Goal: Information Seeking & Learning: Learn about a topic

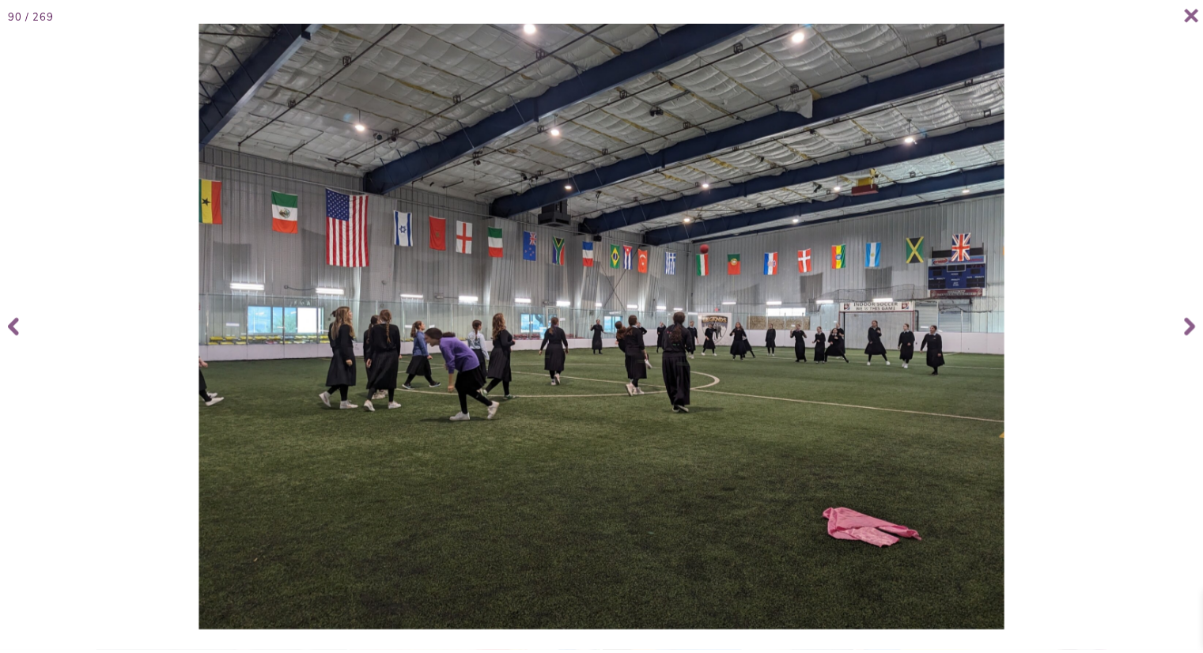
scroll to position [5178, 0]
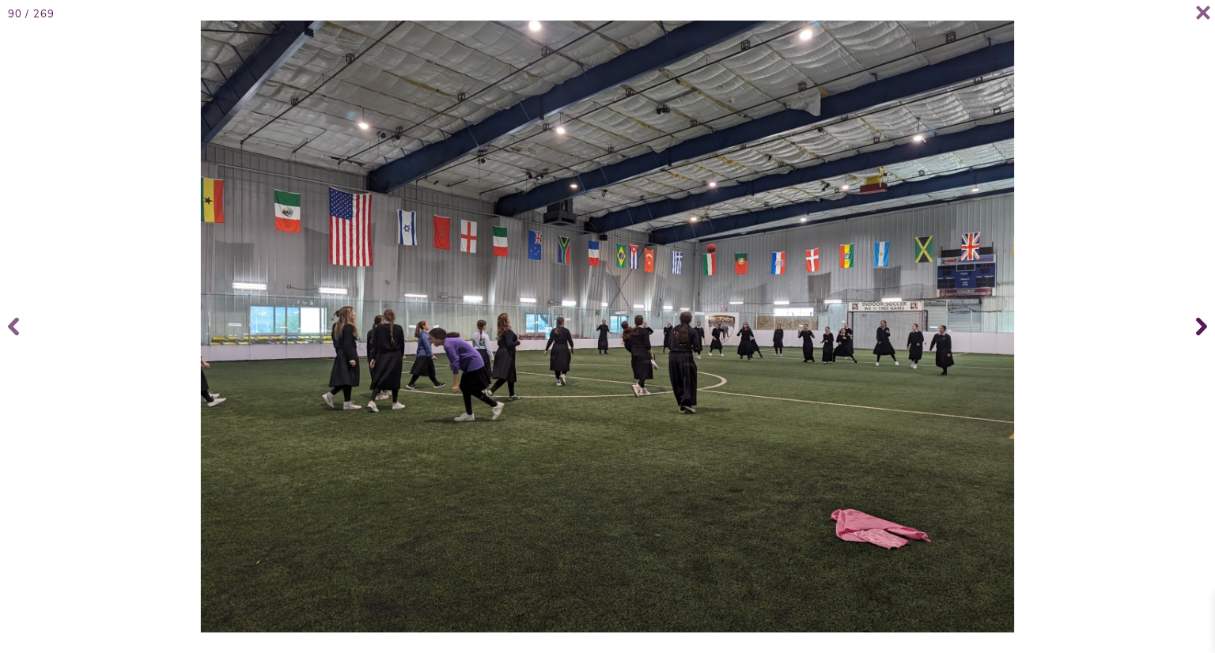
click at [1200, 327] on icon at bounding box center [1201, 326] width 11 height 63
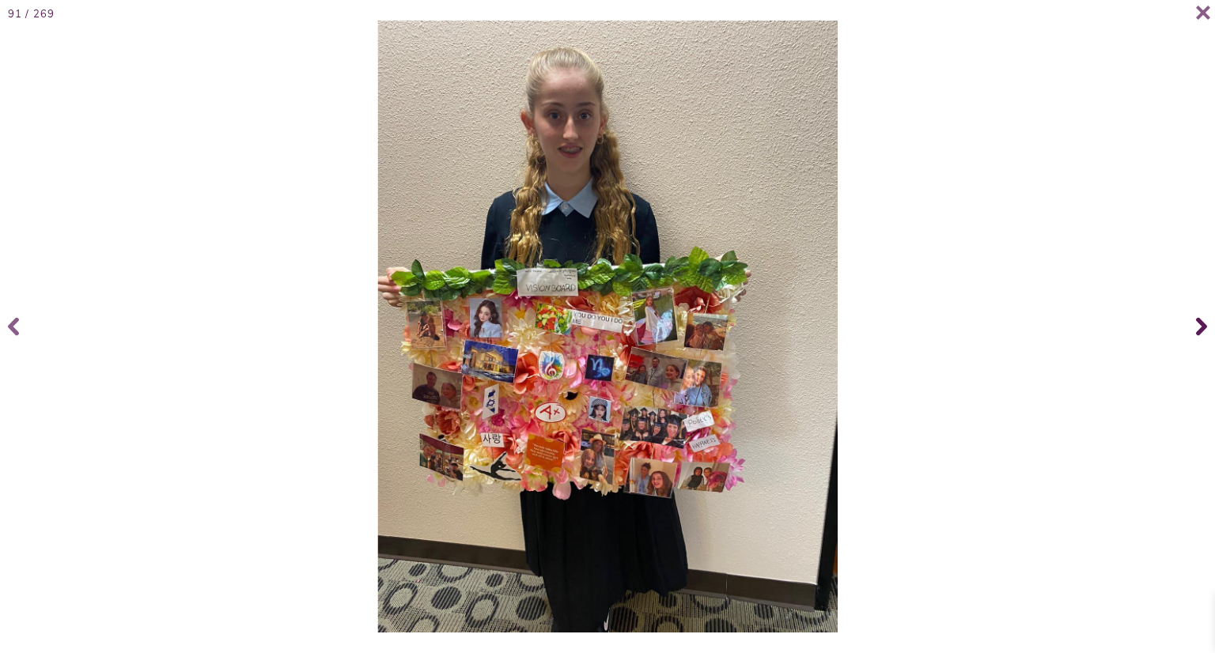
click at [1200, 327] on icon at bounding box center [1201, 326] width 11 height 63
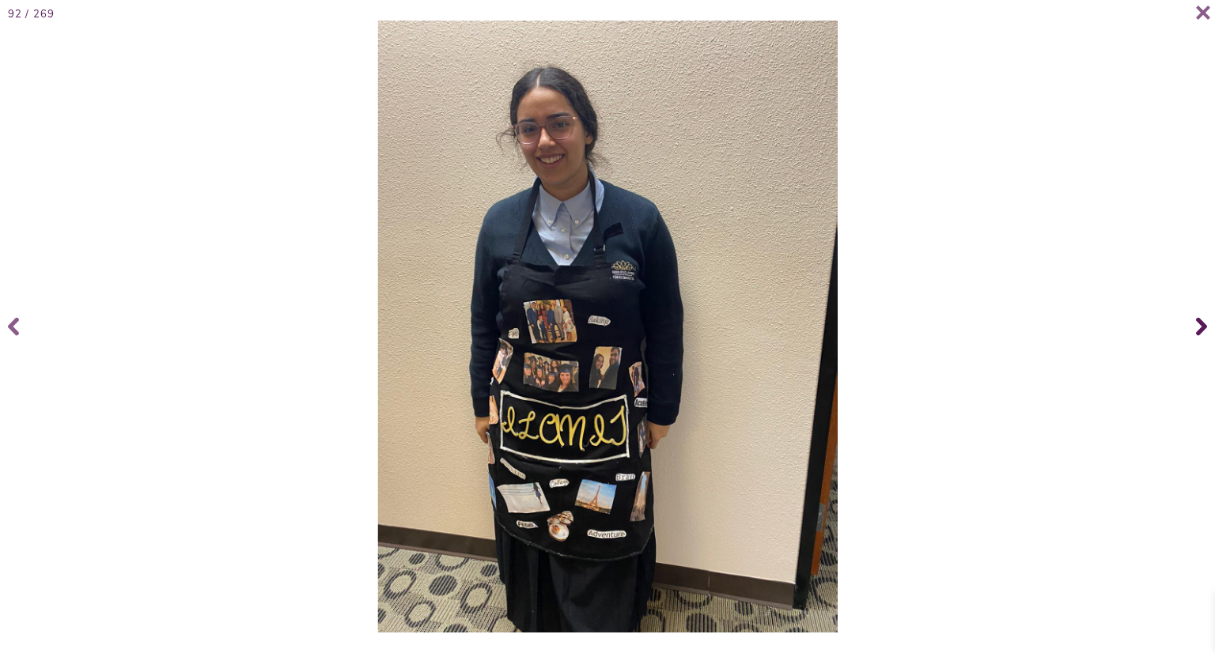
click at [1200, 327] on icon at bounding box center [1201, 326] width 11 height 63
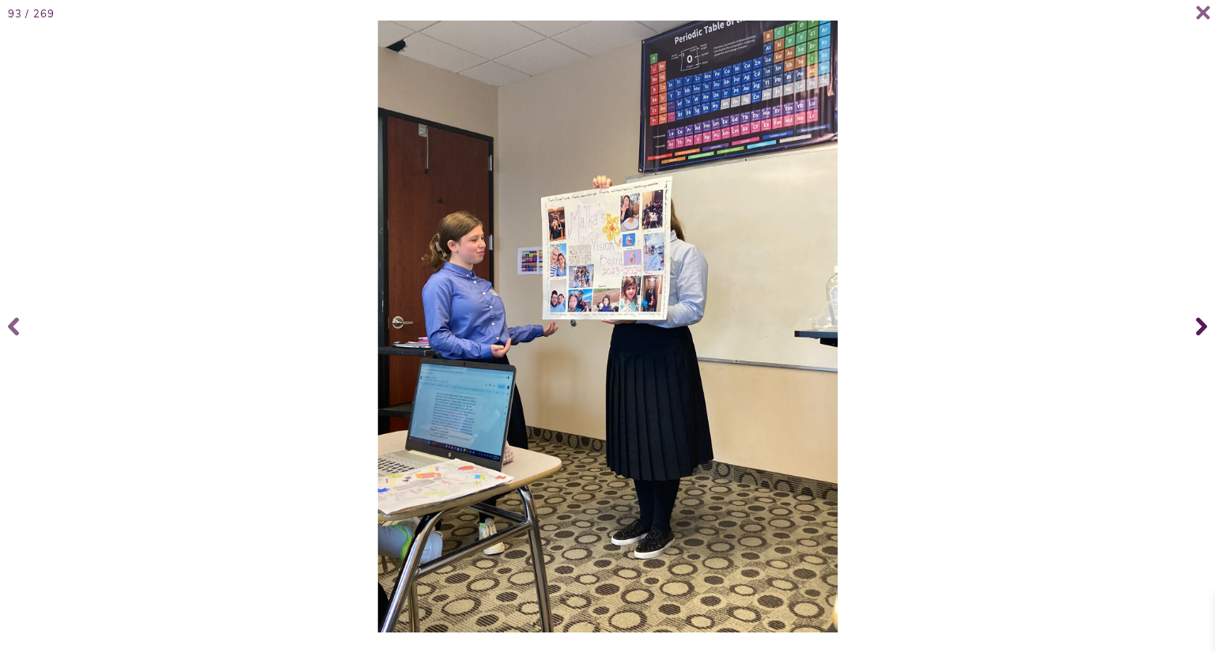
click at [1200, 327] on icon at bounding box center [1201, 326] width 11 height 63
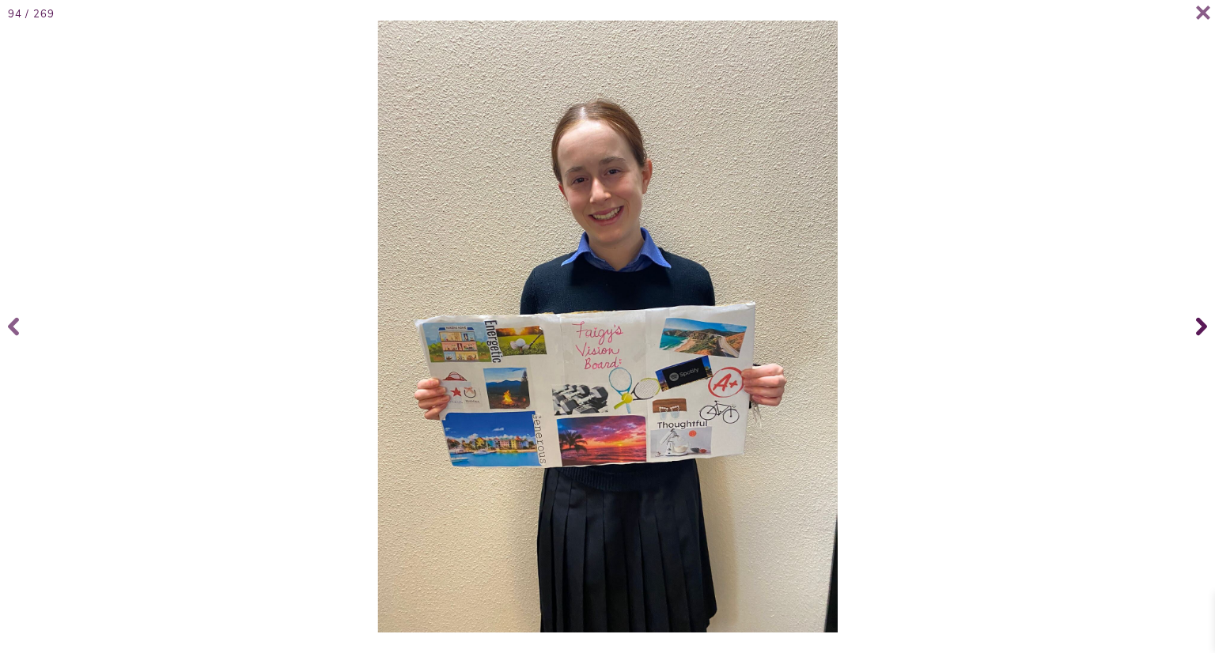
click at [1200, 327] on icon at bounding box center [1201, 326] width 11 height 63
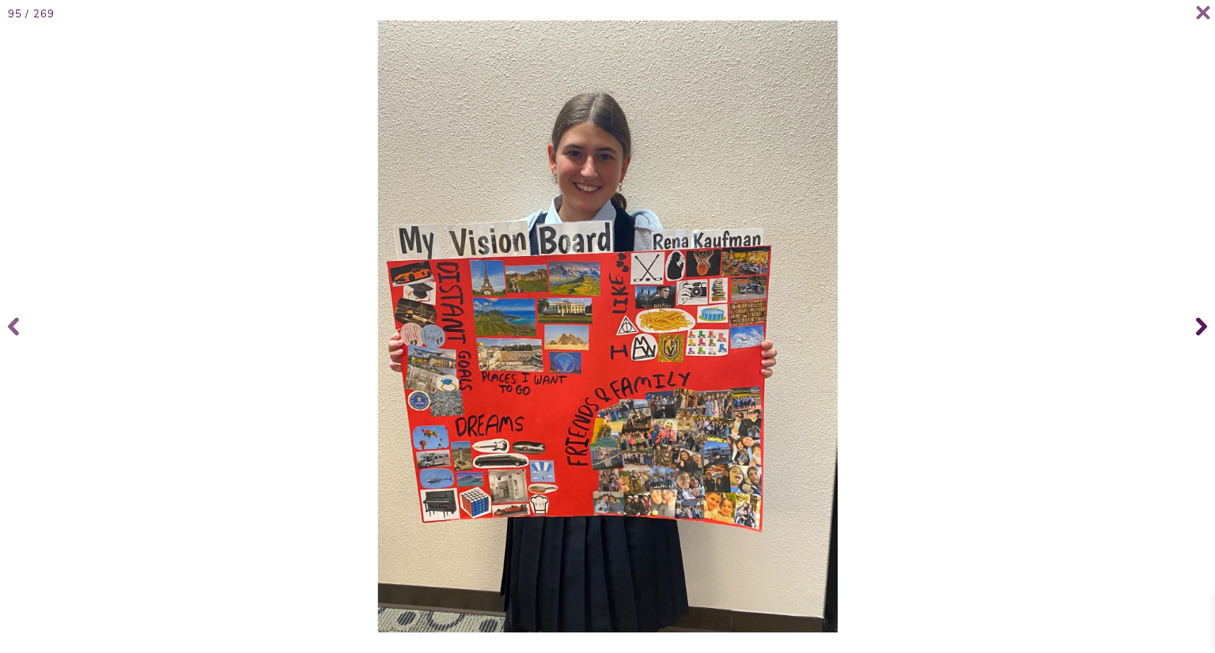
click at [1200, 327] on icon at bounding box center [1201, 326] width 11 height 63
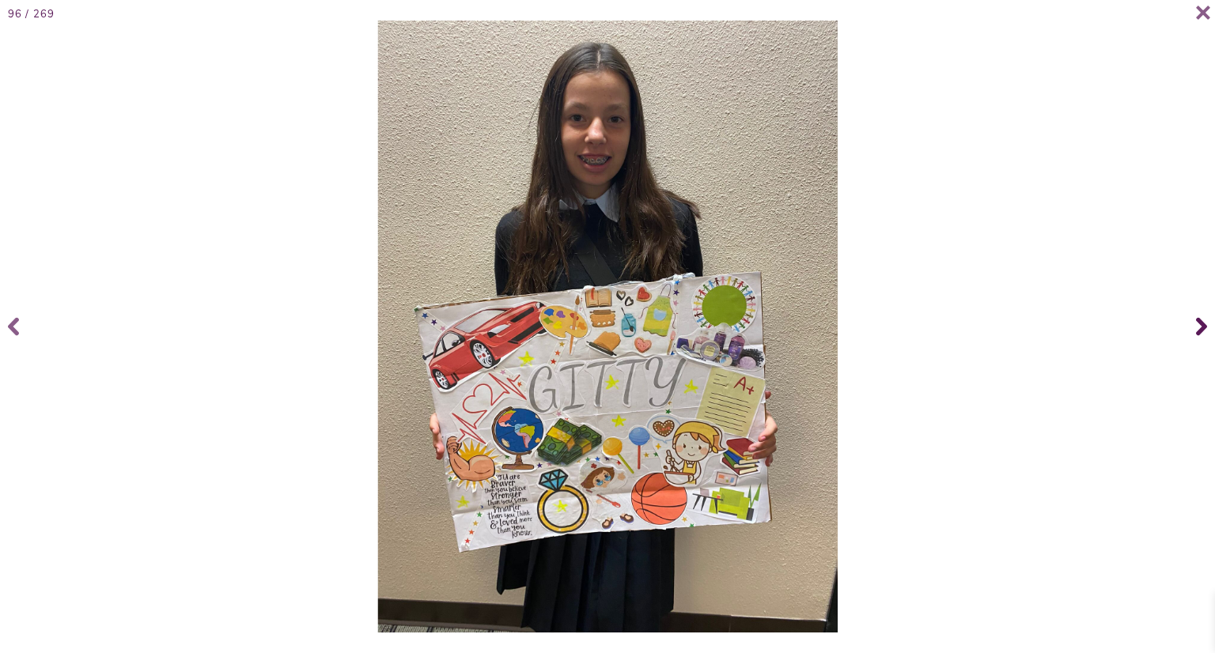
click at [1200, 327] on icon at bounding box center [1201, 326] width 11 height 63
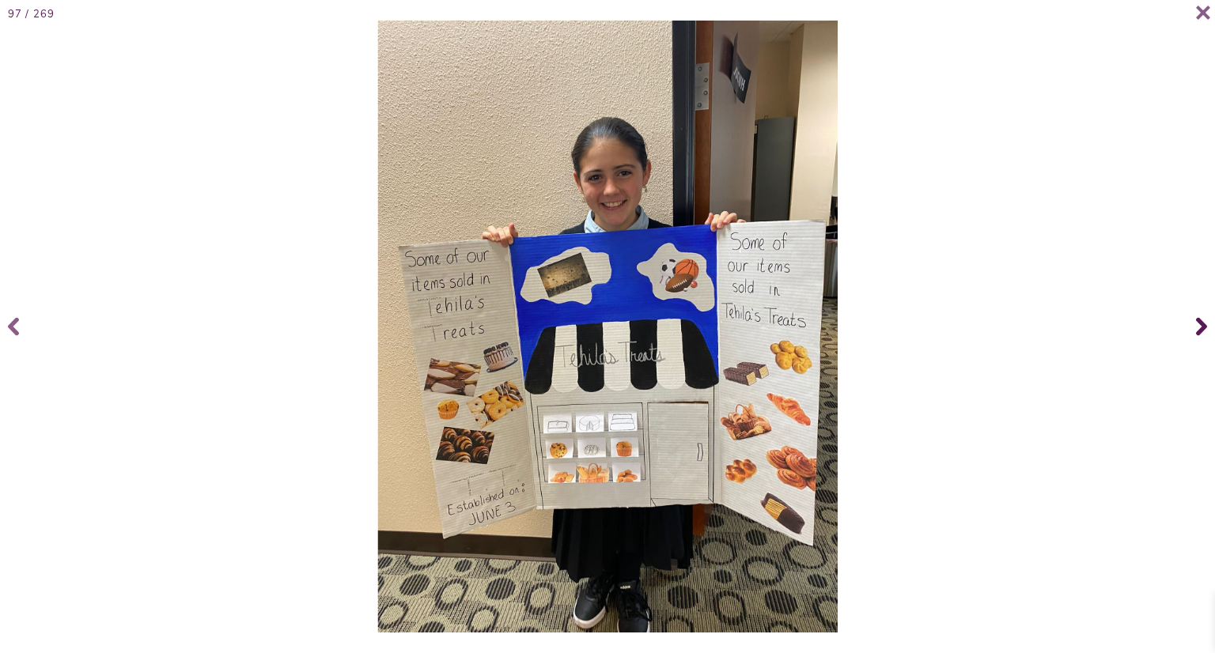
click at [1200, 327] on icon at bounding box center [1201, 326] width 11 height 63
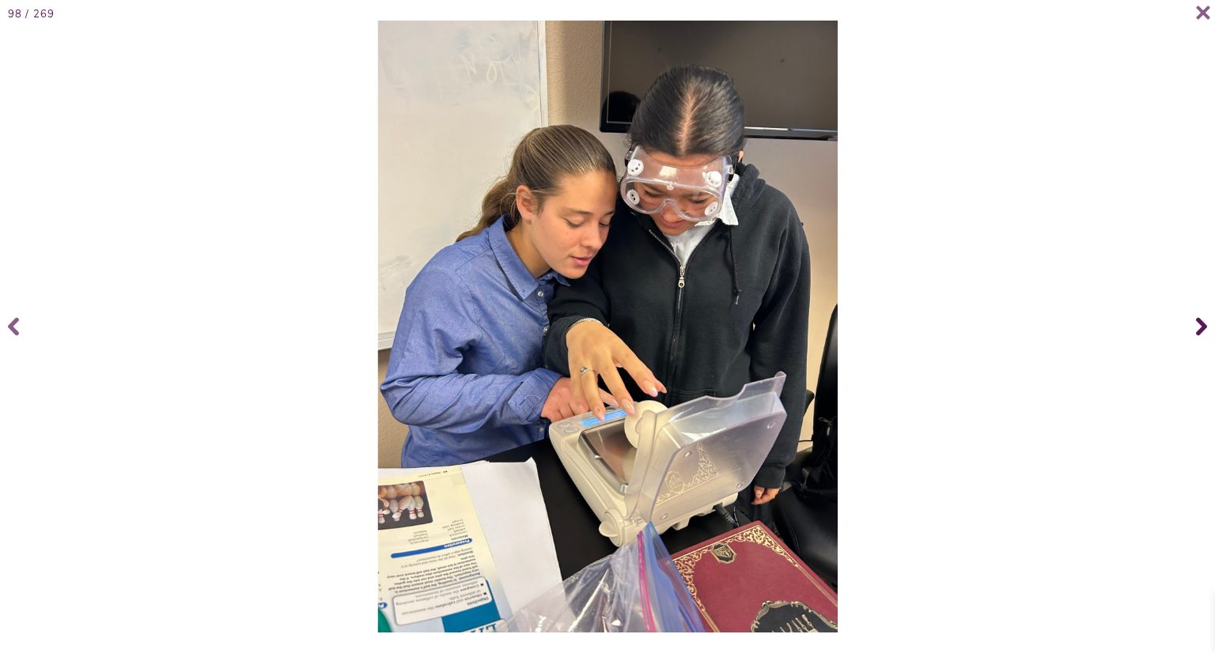
click at [1200, 327] on icon at bounding box center [1201, 326] width 11 height 63
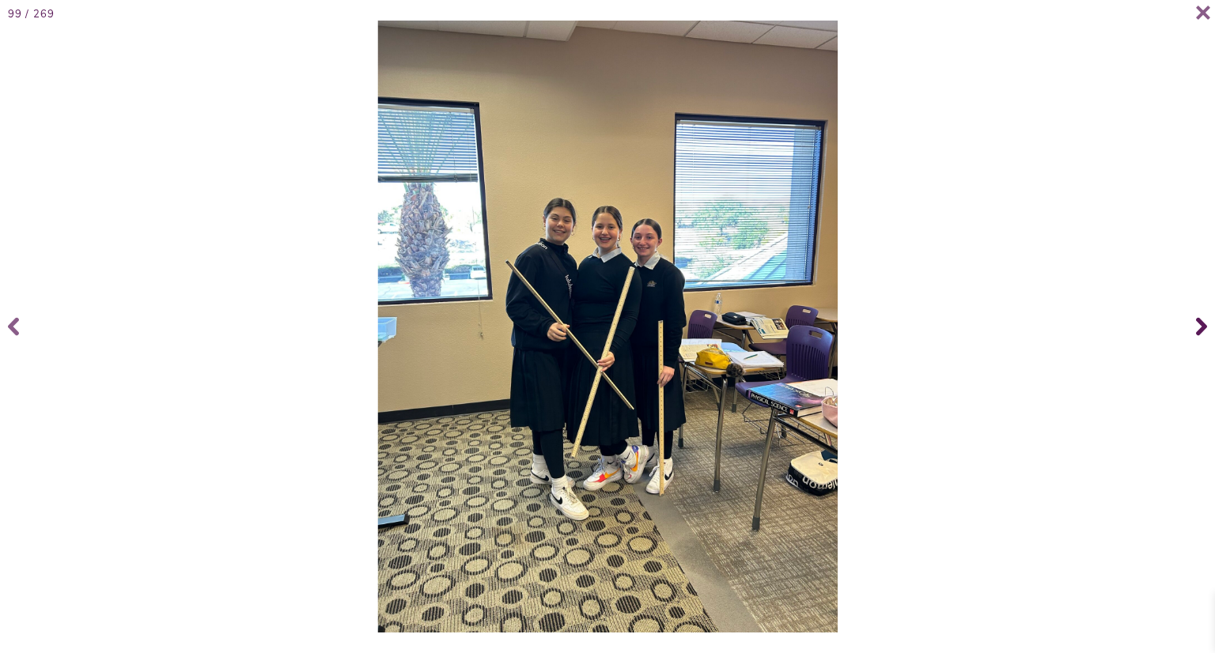
click at [1200, 327] on icon at bounding box center [1201, 326] width 11 height 63
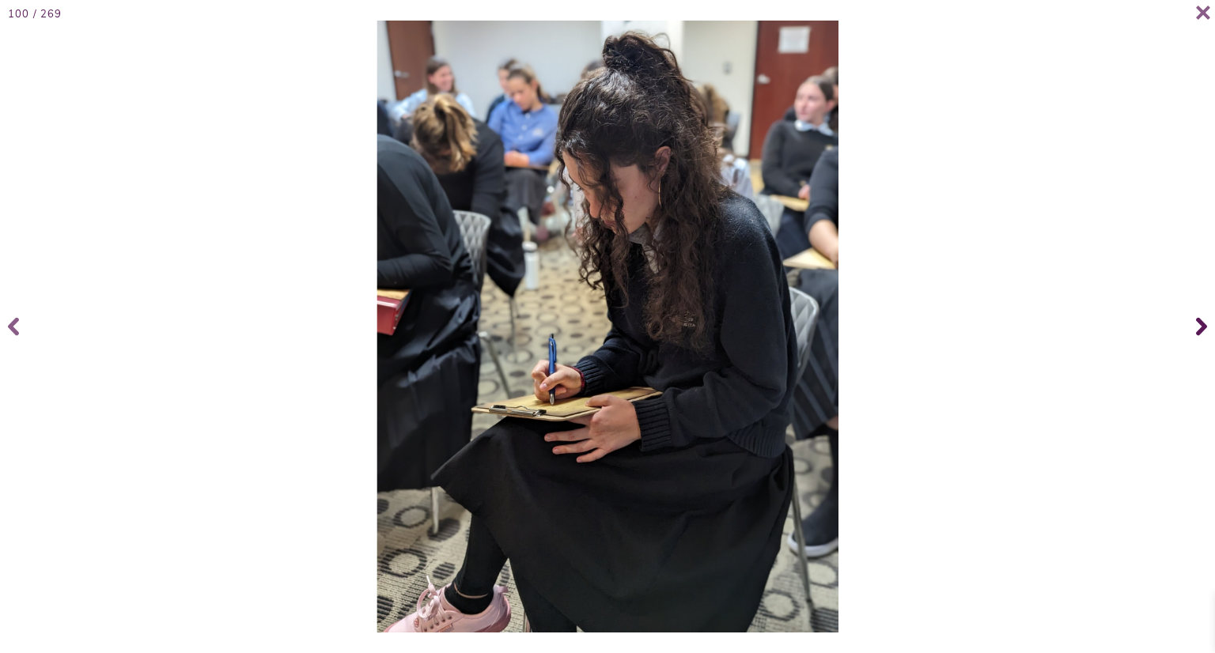
click at [1200, 327] on icon at bounding box center [1201, 326] width 11 height 63
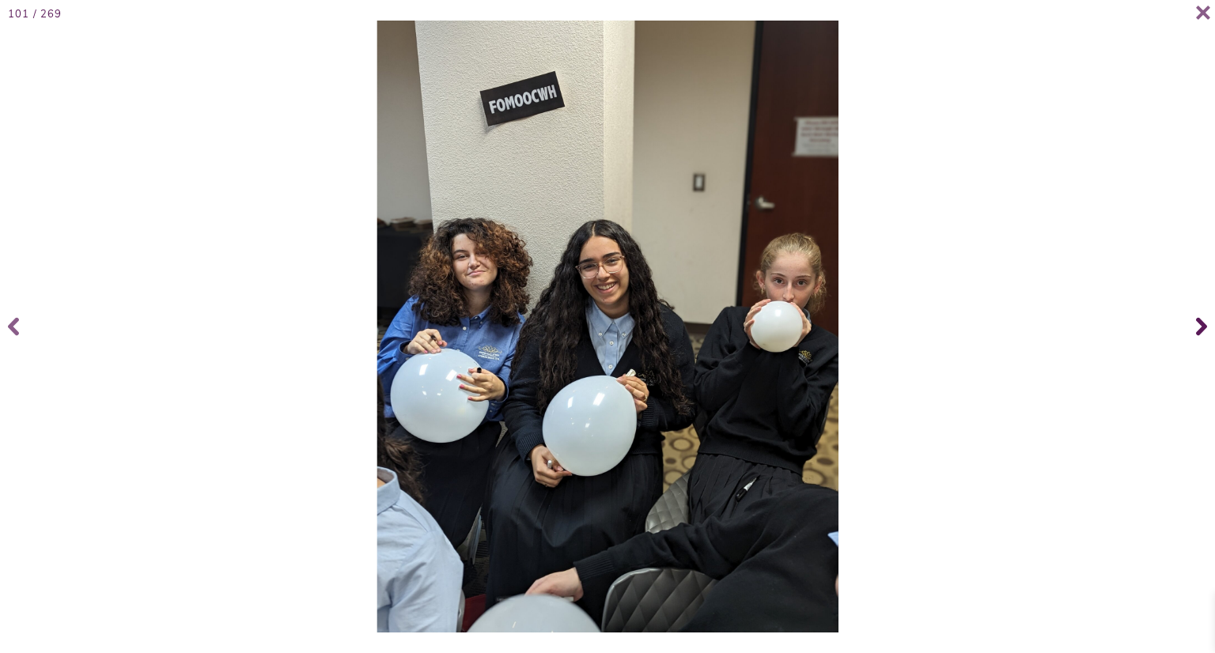
click at [1200, 327] on icon at bounding box center [1201, 326] width 11 height 63
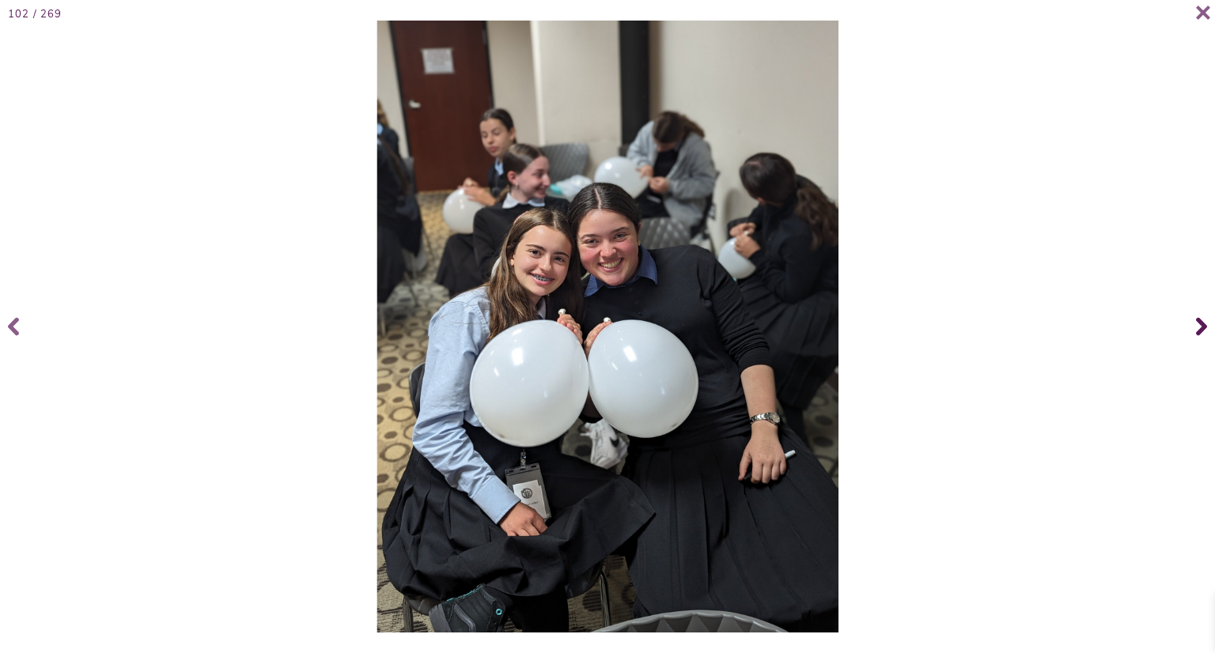
click at [1200, 327] on icon at bounding box center [1201, 326] width 11 height 63
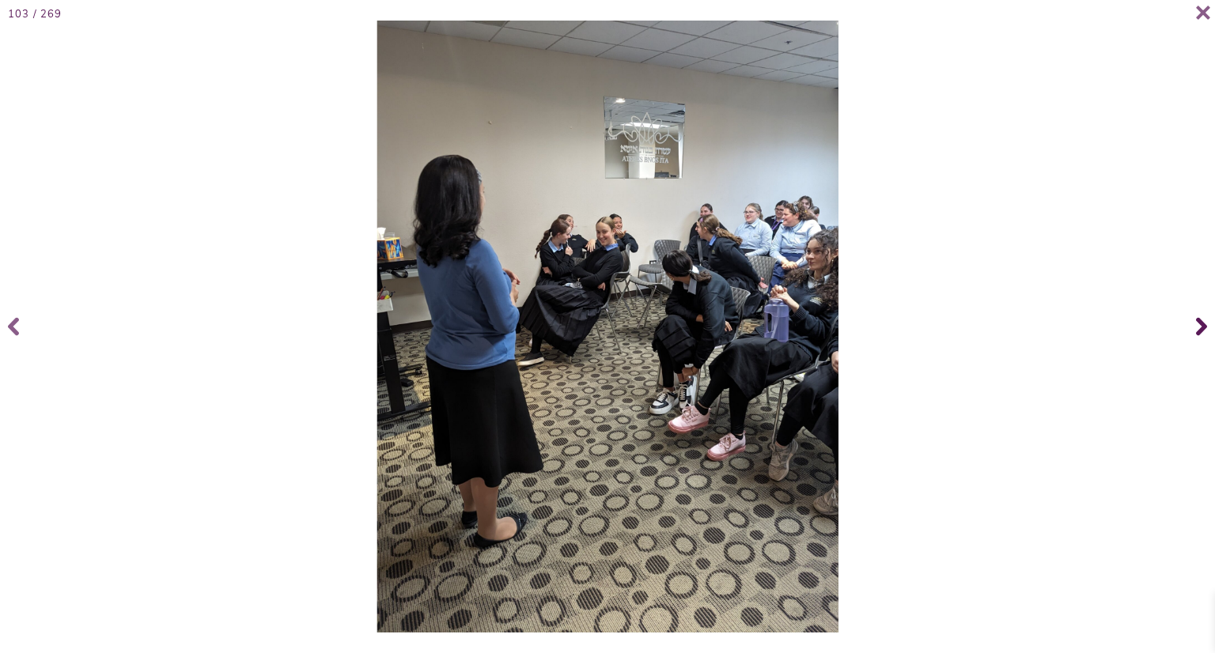
click at [1200, 327] on icon at bounding box center [1201, 326] width 11 height 63
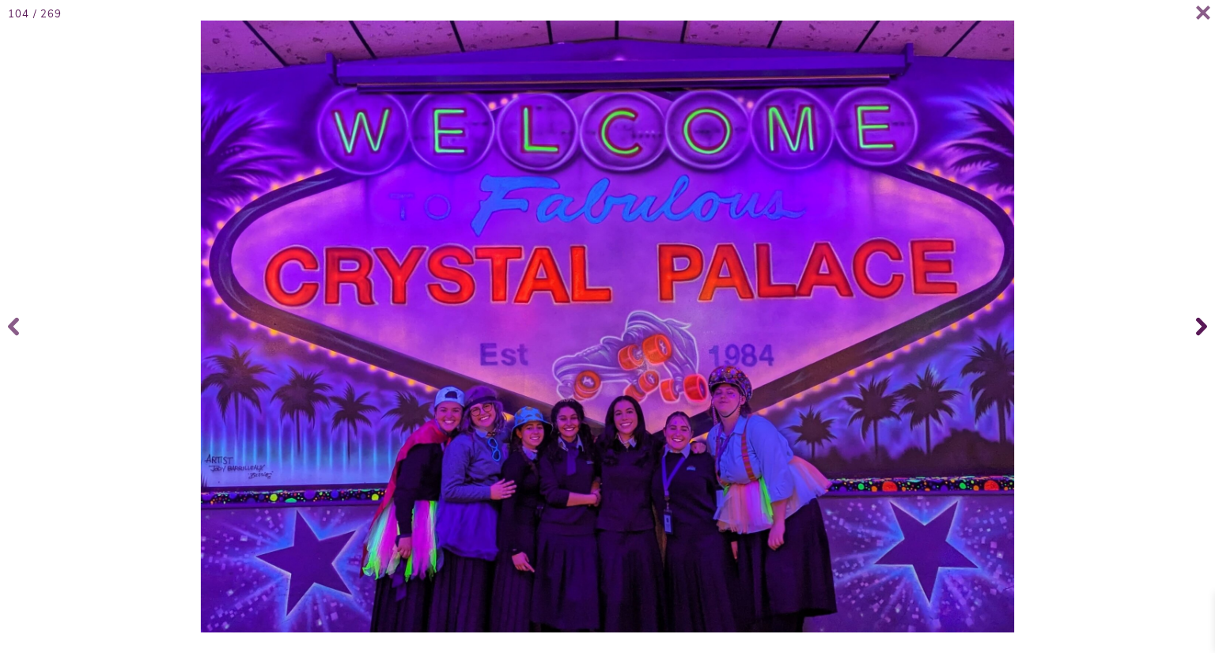
click at [1200, 327] on icon at bounding box center [1201, 326] width 11 height 63
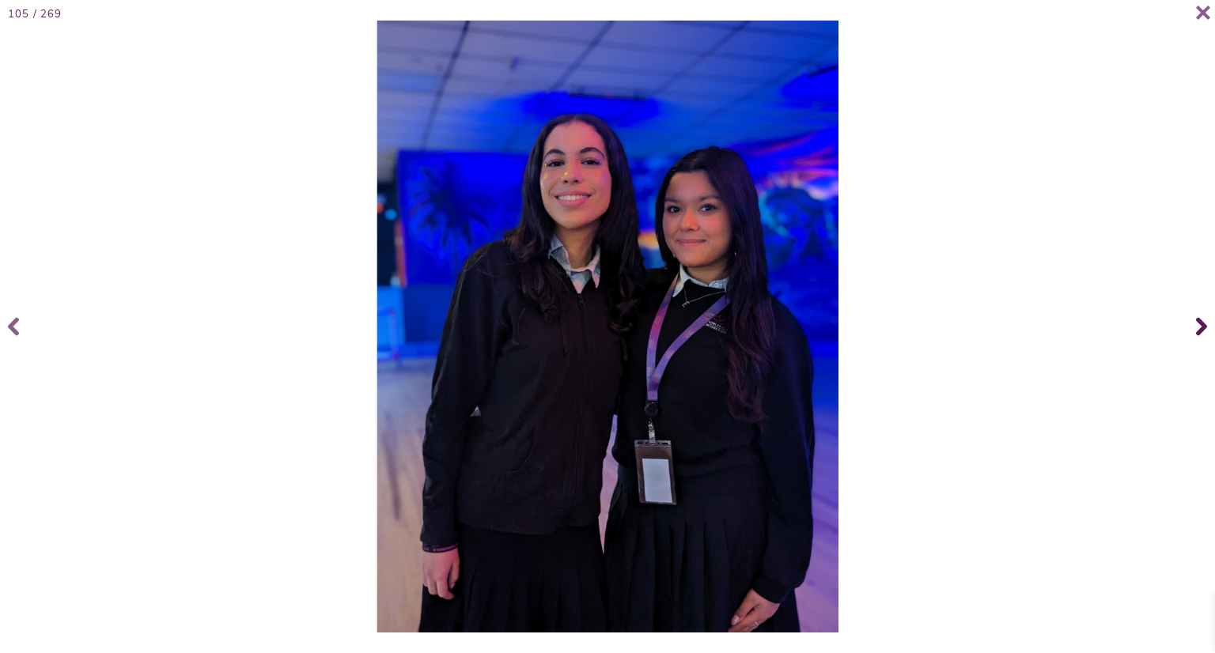
click at [1200, 327] on icon at bounding box center [1201, 326] width 11 height 63
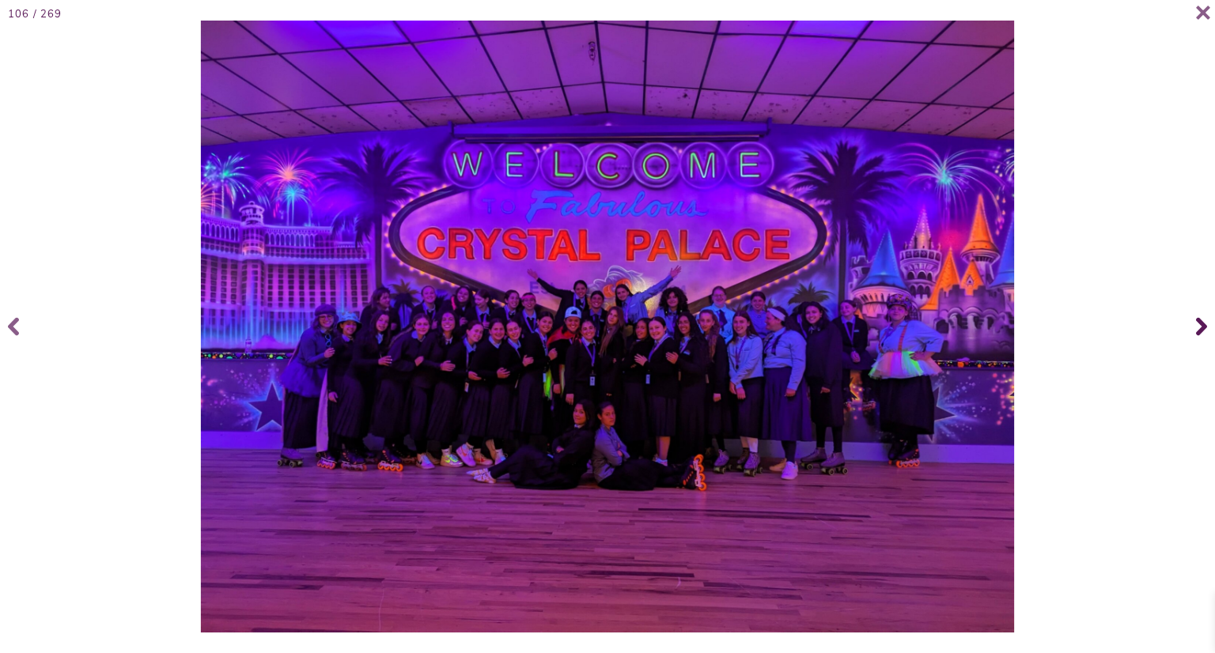
click at [1200, 327] on icon at bounding box center [1201, 326] width 11 height 63
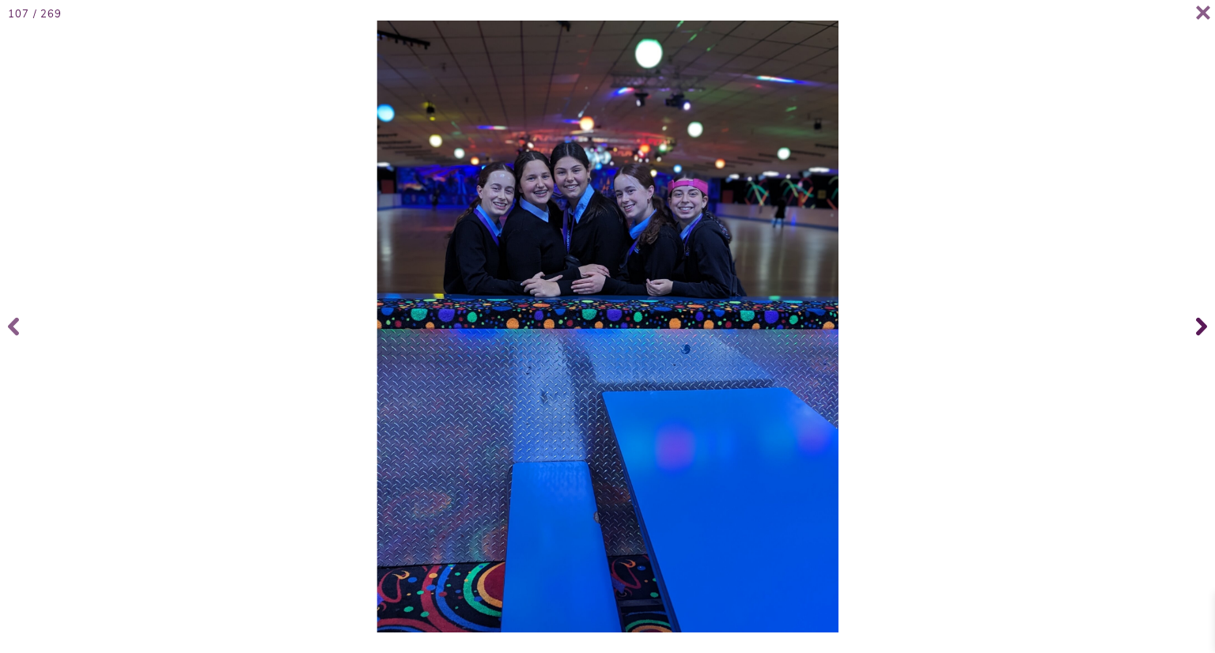
click at [1200, 327] on icon at bounding box center [1201, 326] width 11 height 63
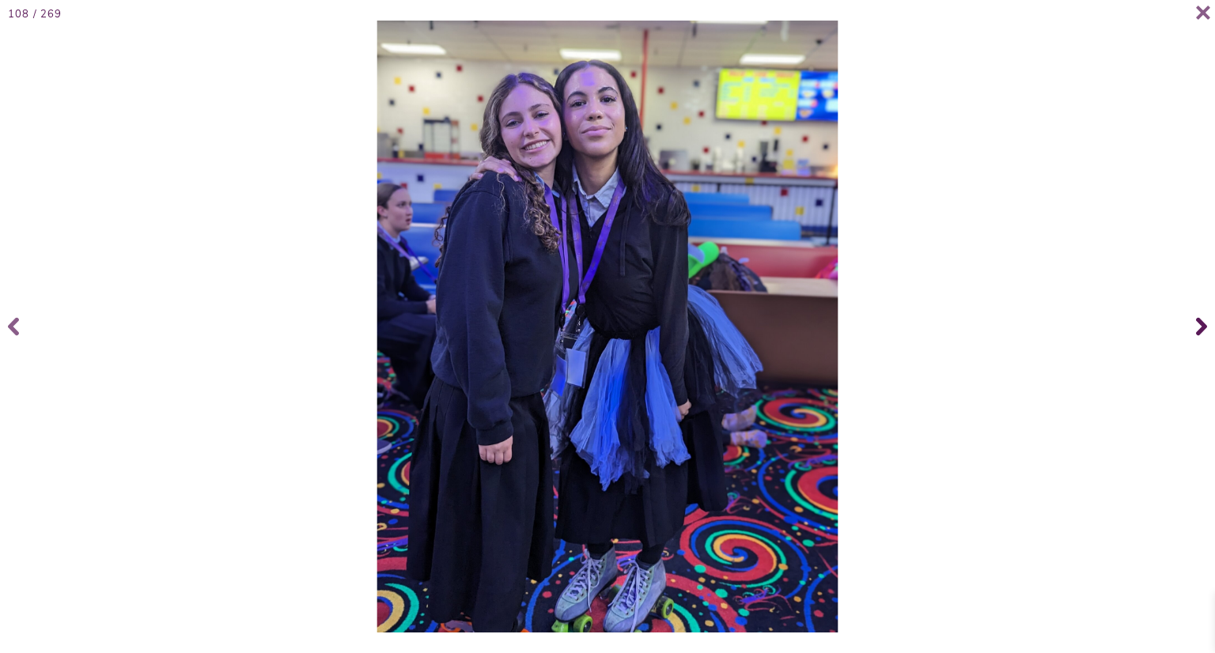
click at [1200, 327] on icon at bounding box center [1201, 326] width 11 height 63
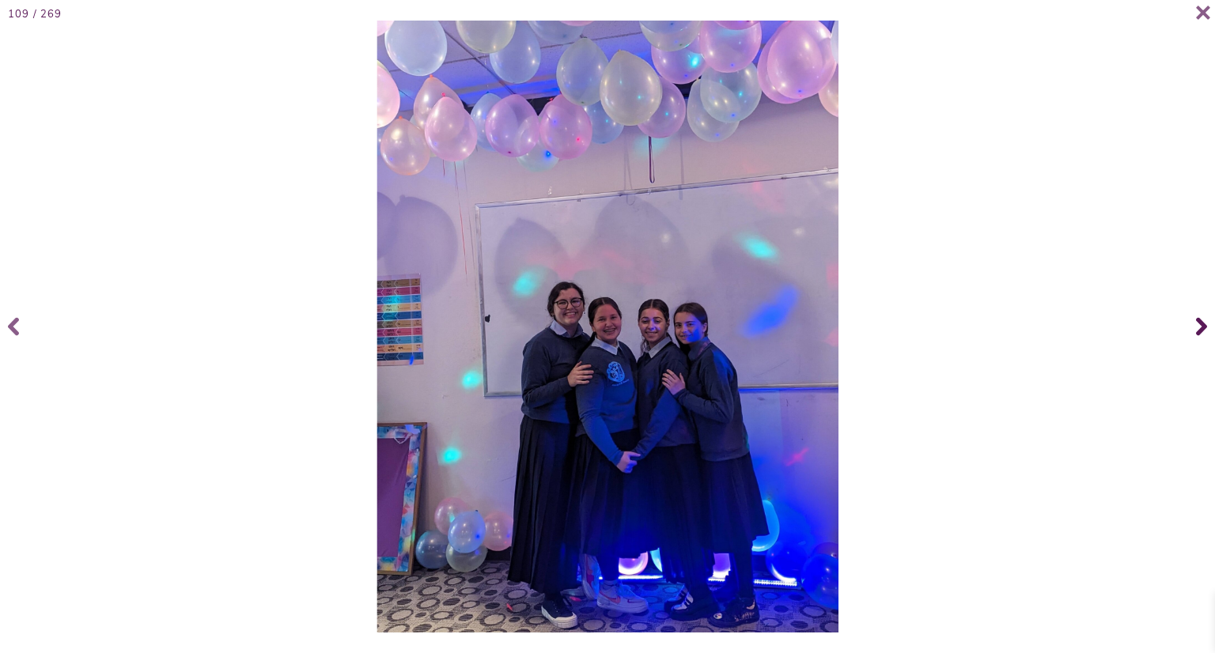
click at [1200, 327] on icon at bounding box center [1201, 326] width 11 height 63
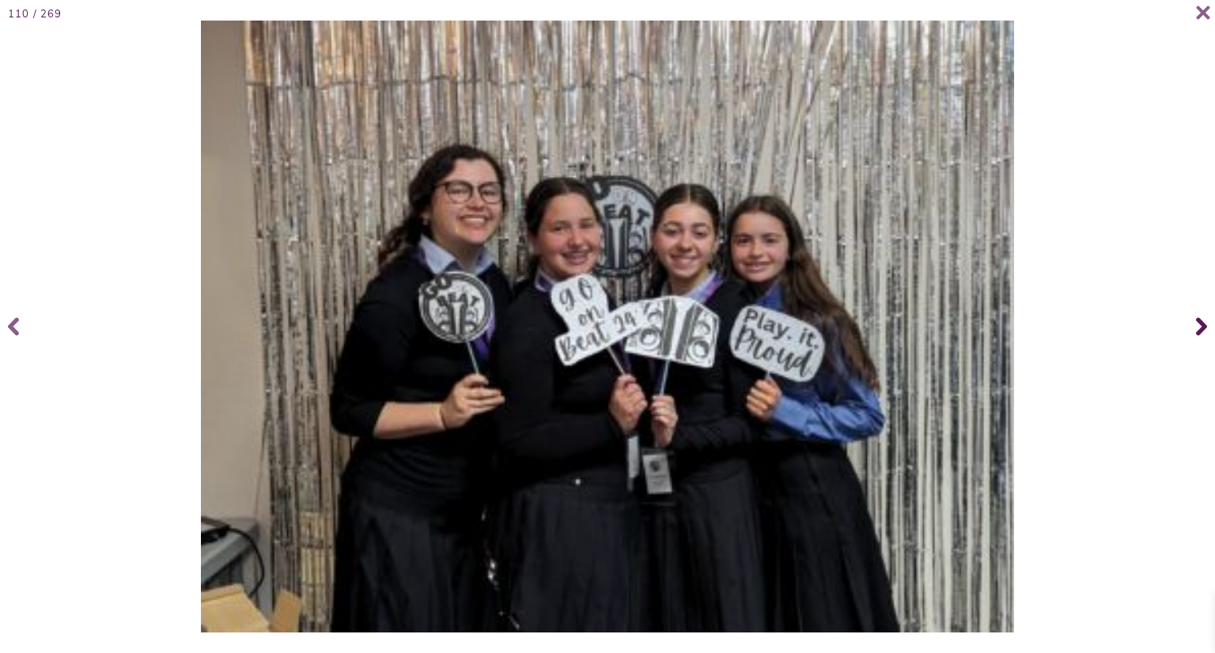
click at [1200, 327] on icon at bounding box center [1201, 326] width 11 height 63
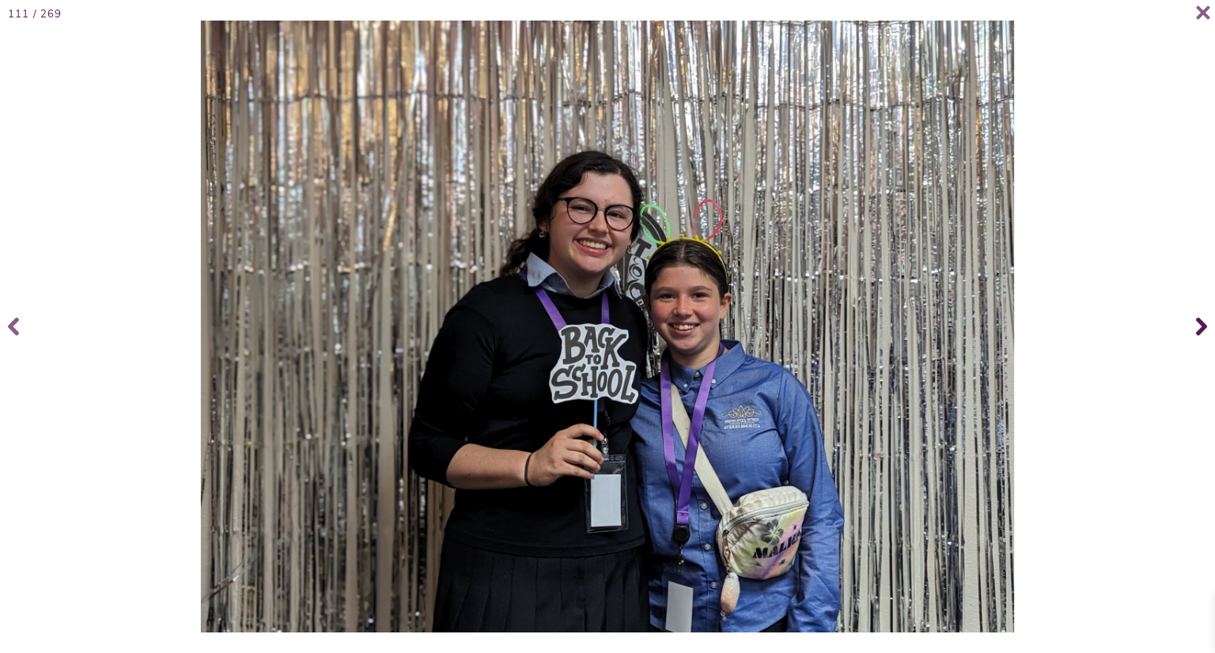
click at [1200, 327] on icon at bounding box center [1201, 326] width 11 height 63
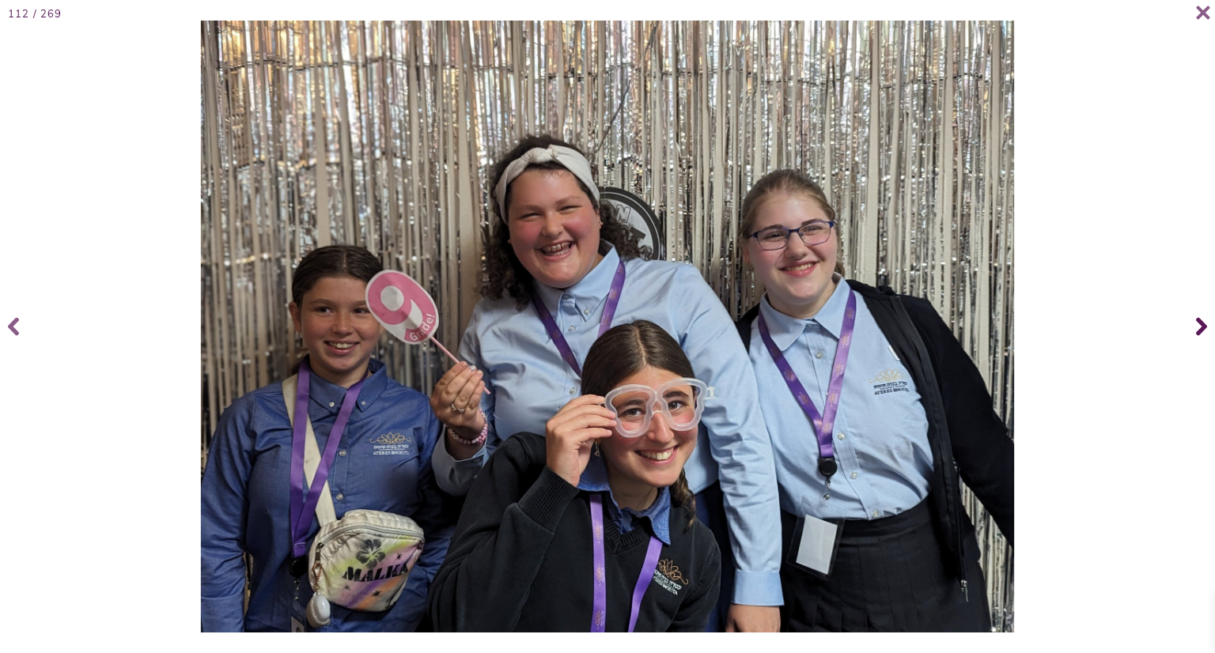
click at [1200, 327] on icon at bounding box center [1201, 326] width 11 height 63
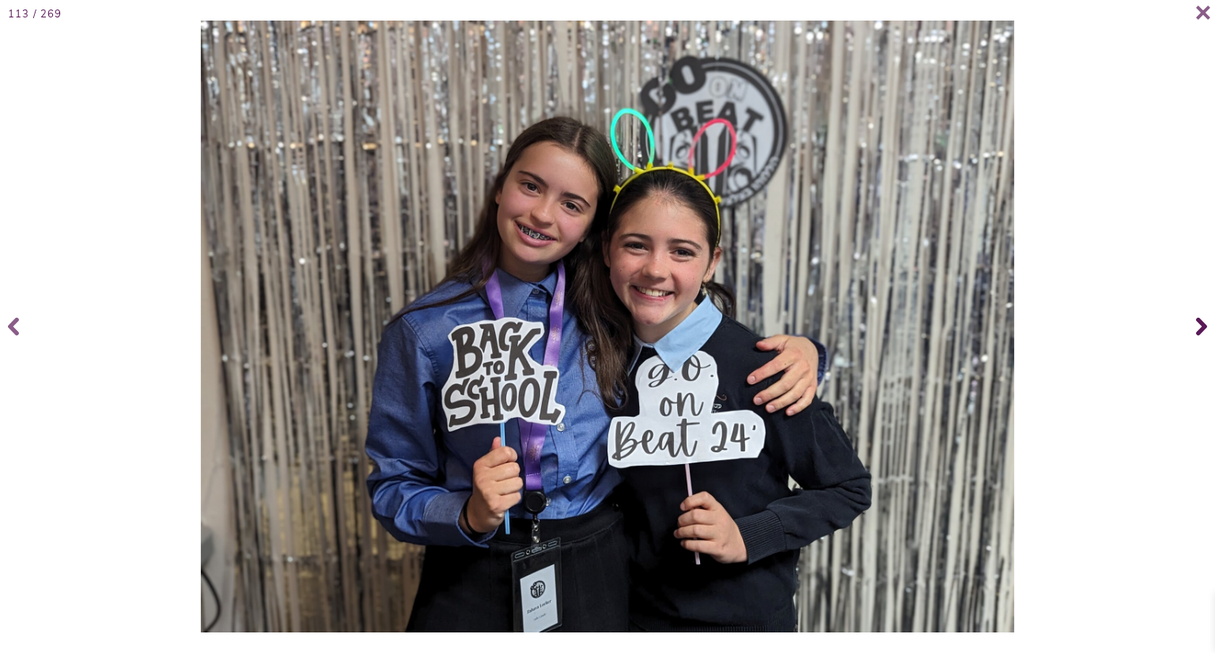
click at [1200, 327] on icon at bounding box center [1201, 326] width 11 height 63
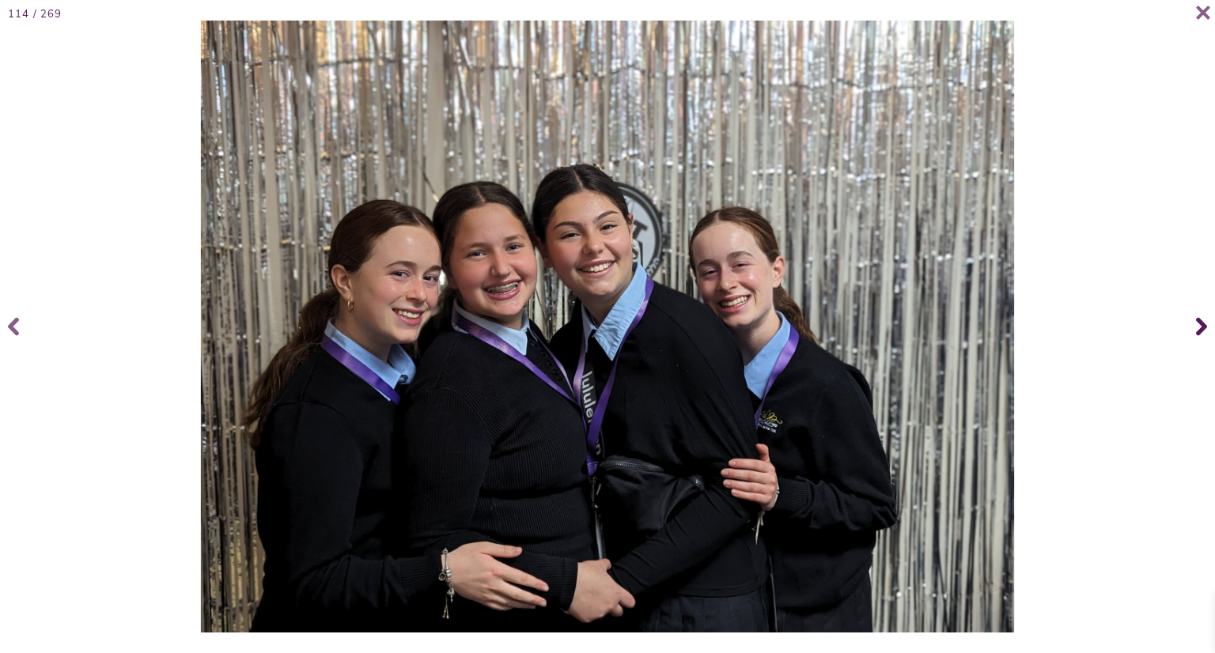
click at [1200, 327] on icon at bounding box center [1201, 326] width 11 height 63
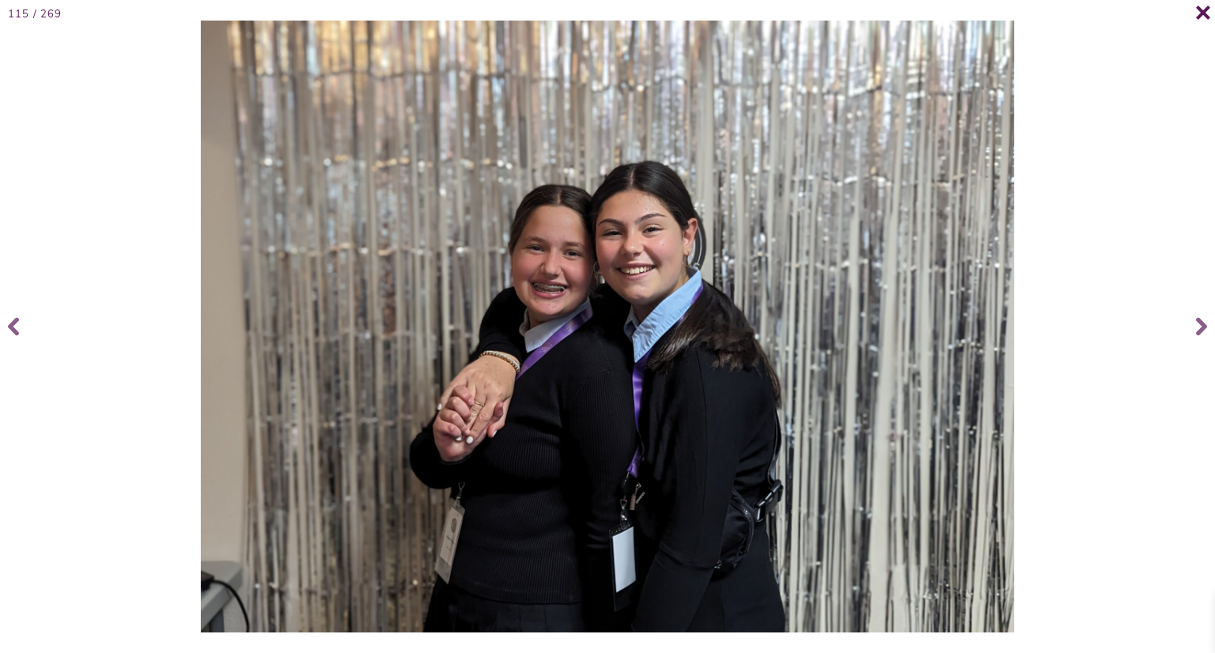
click at [1206, 13] on icon at bounding box center [1203, 12] width 14 height 13
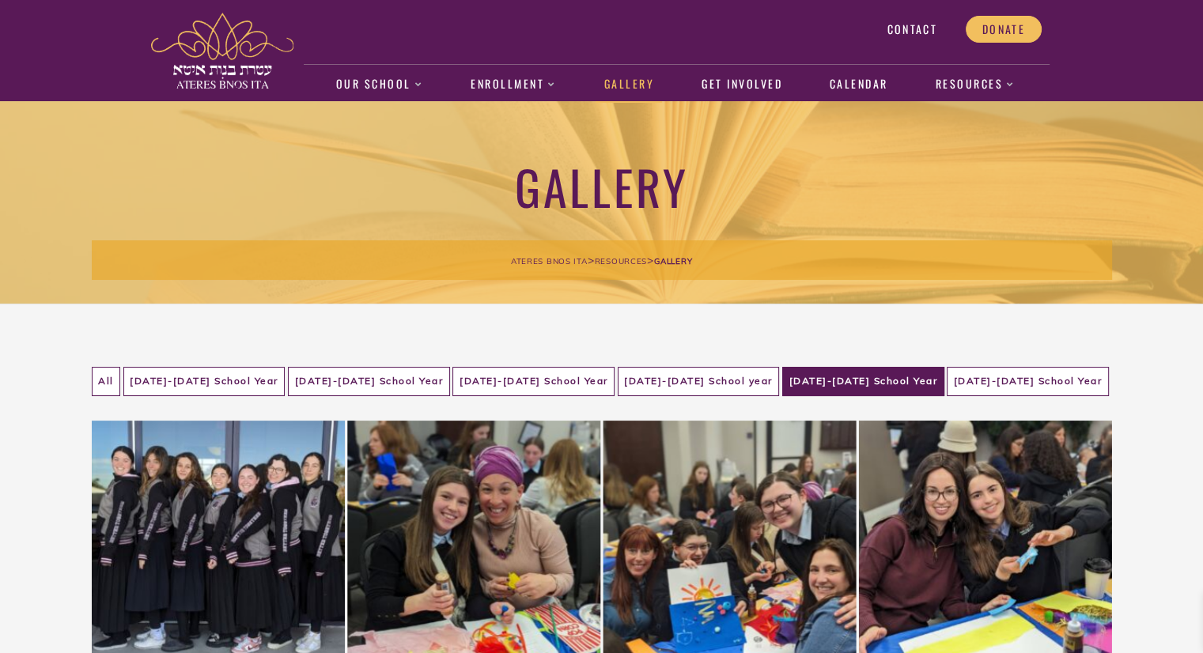
scroll to position [217, 0]
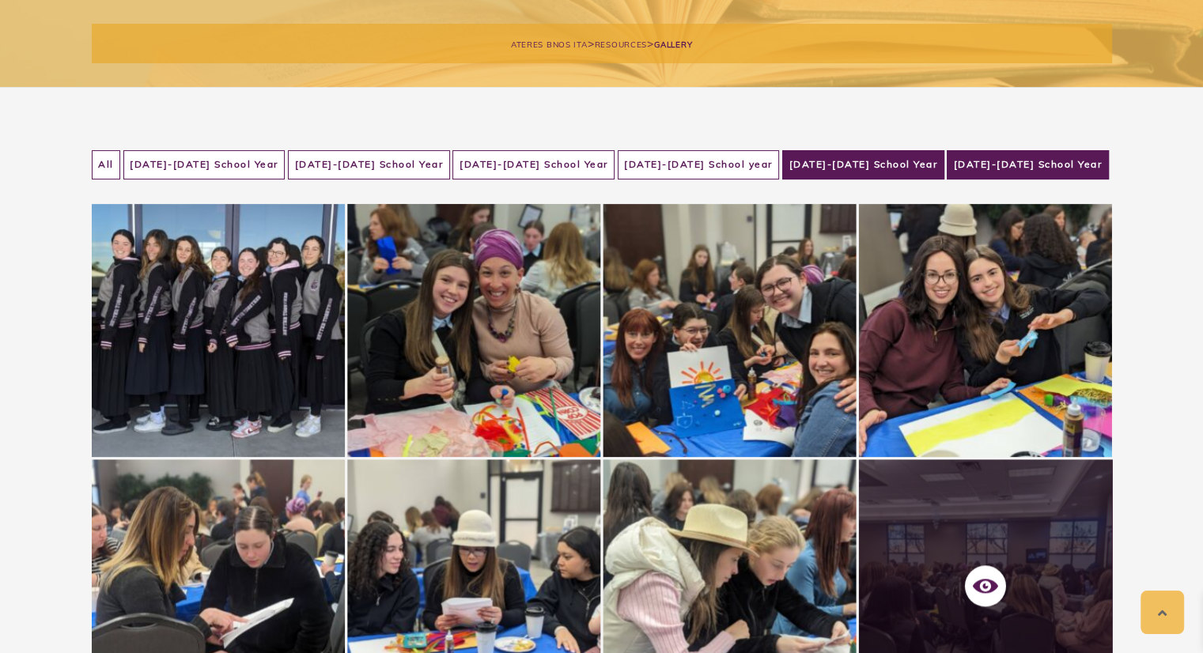
click at [1015, 161] on li "[DATE]-[DATE] School Year" at bounding box center [1028, 164] width 162 height 29
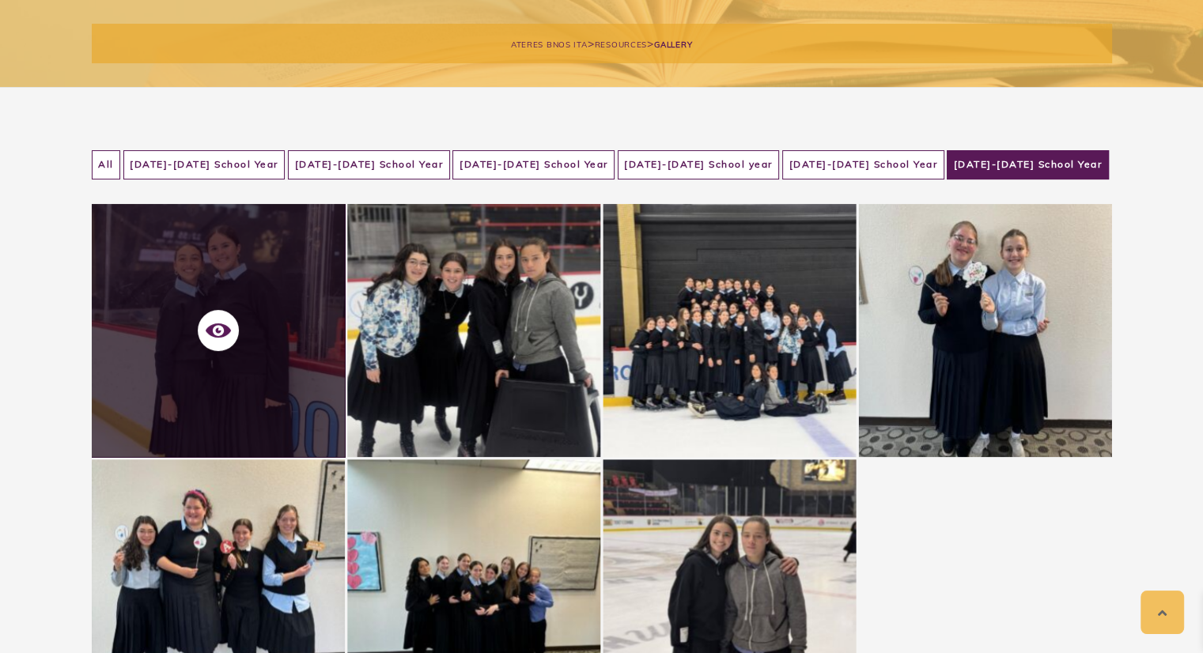
click at [833, 174] on li "[DATE]-[DATE] School Year" at bounding box center [863, 164] width 162 height 29
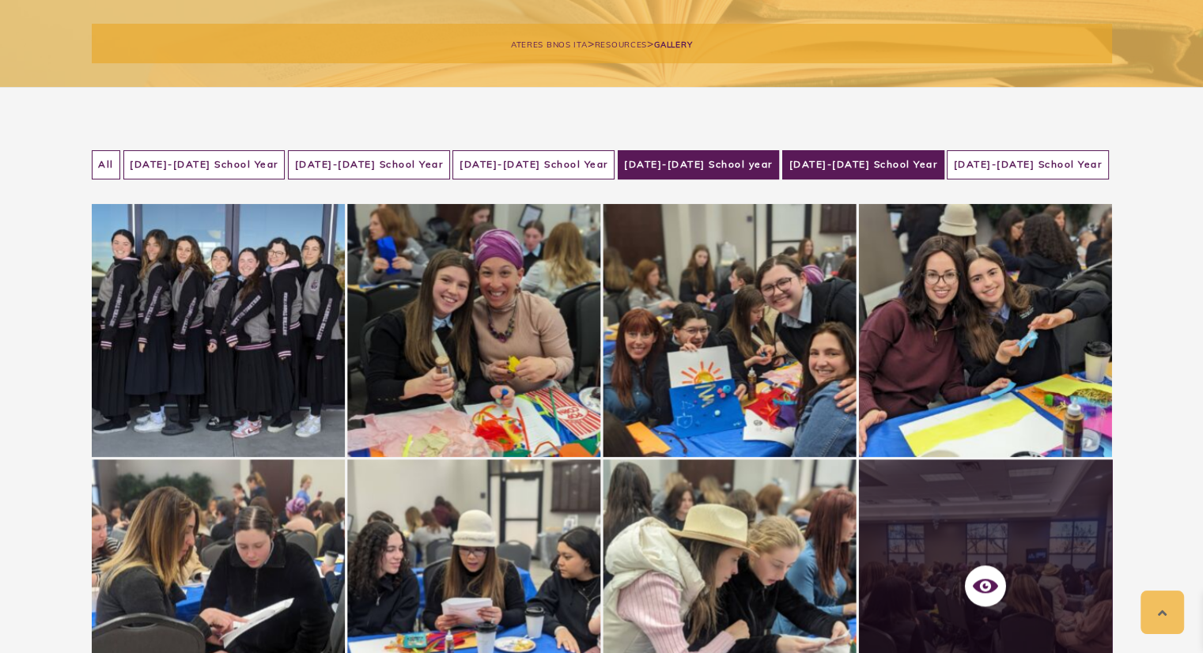
click at [747, 162] on li "[DATE]-[DATE] School year" at bounding box center [699, 164] width 162 height 29
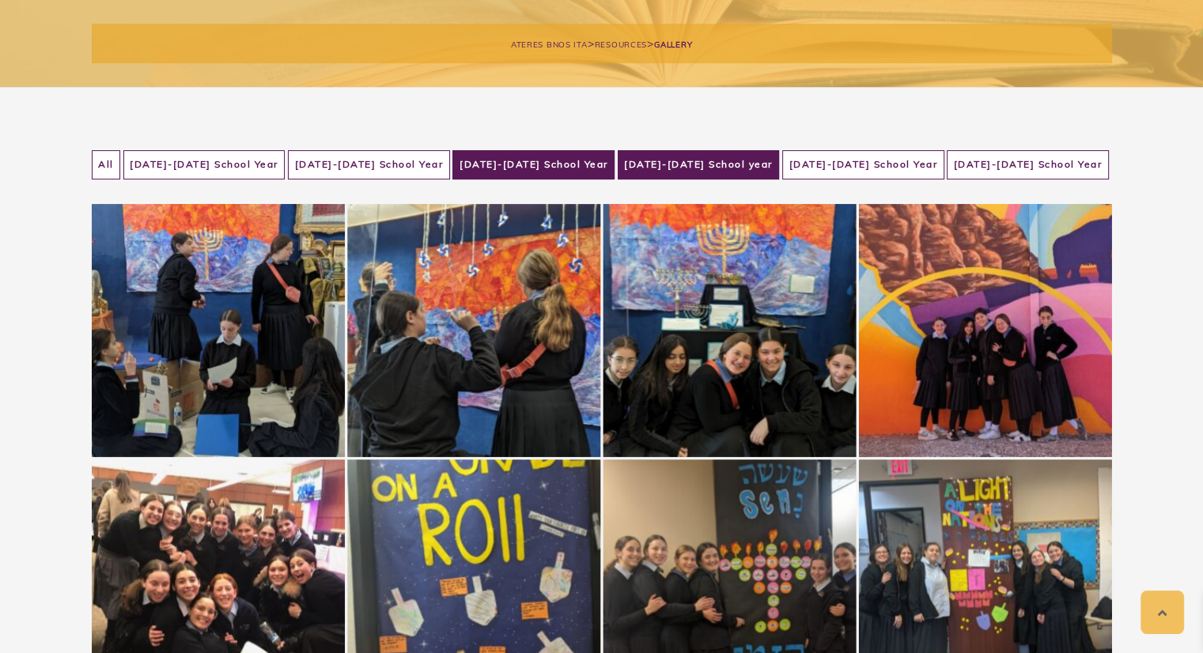
scroll to position [297, 0]
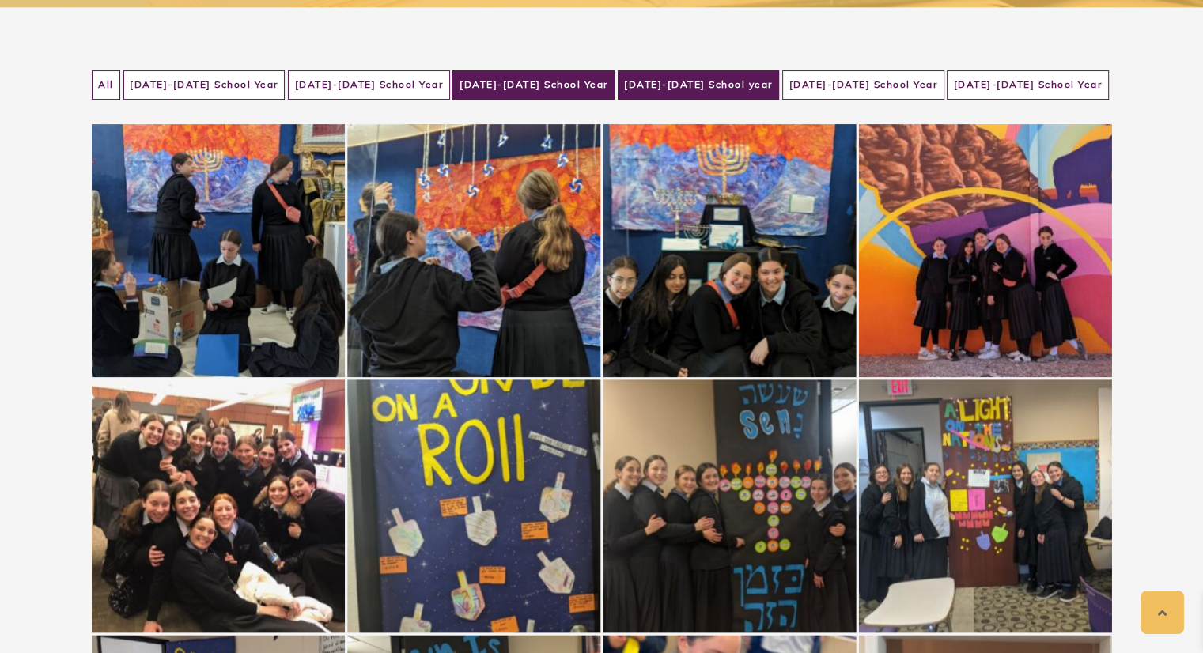
click at [500, 81] on li "[DATE]-[DATE] School Year" at bounding box center [533, 84] width 162 height 29
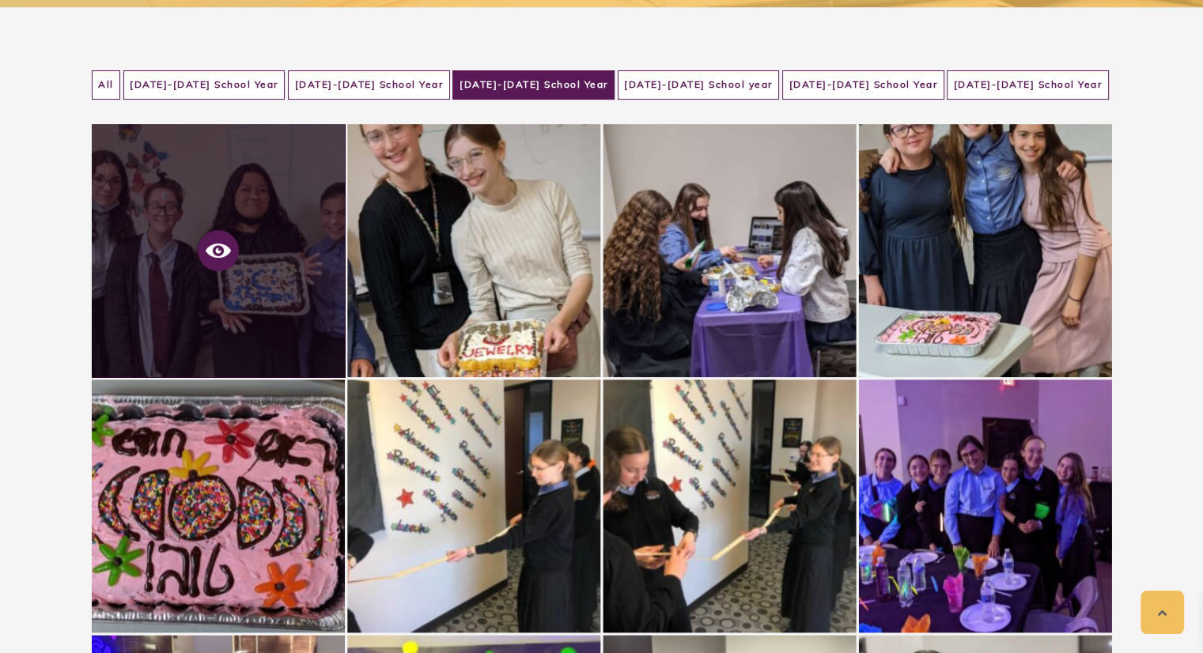
click at [210, 262] on icon at bounding box center [218, 250] width 25 height 25
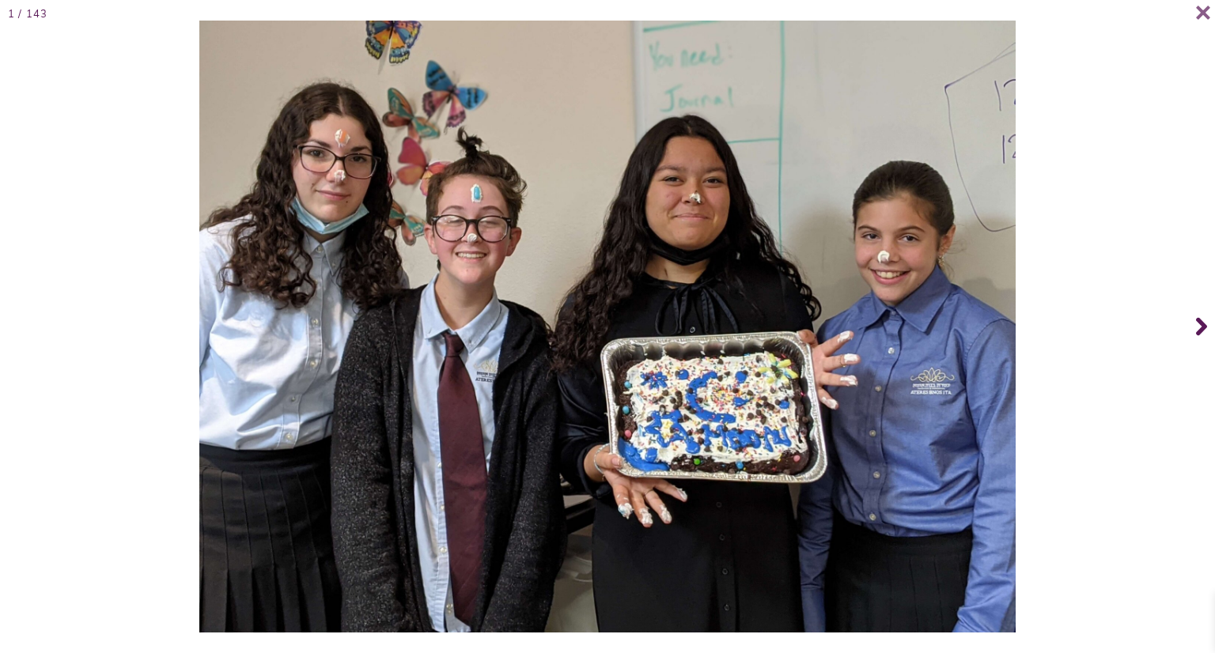
click at [1201, 323] on icon at bounding box center [1201, 327] width 11 height 18
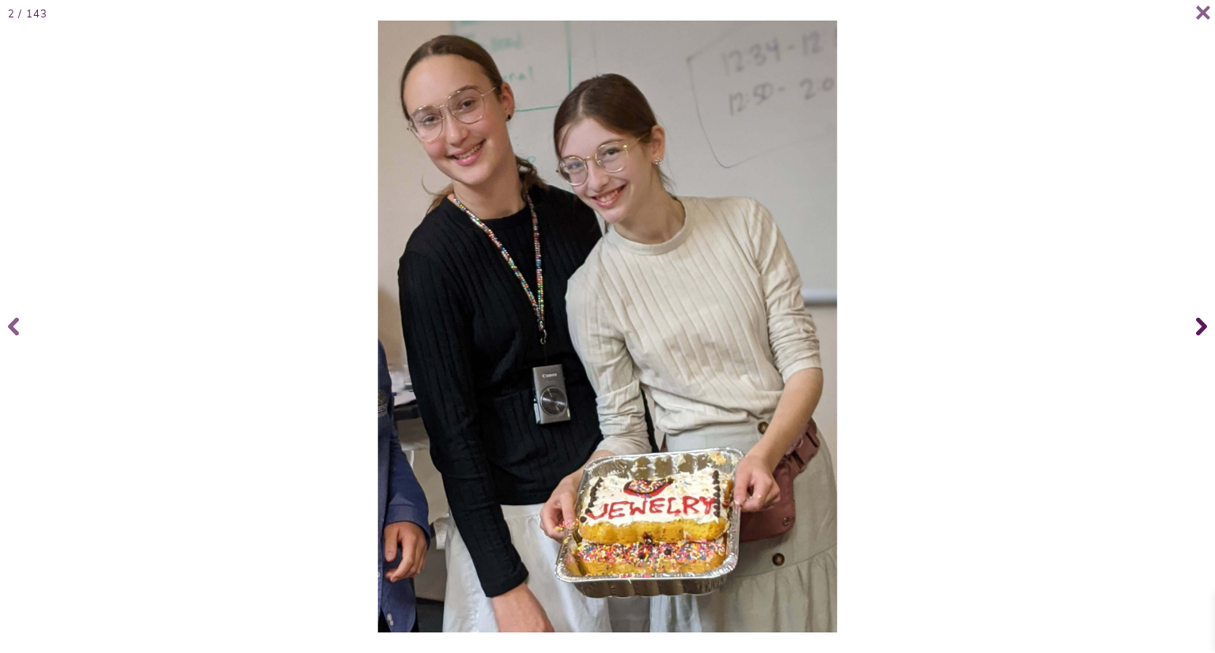
click at [1201, 323] on icon at bounding box center [1201, 327] width 11 height 18
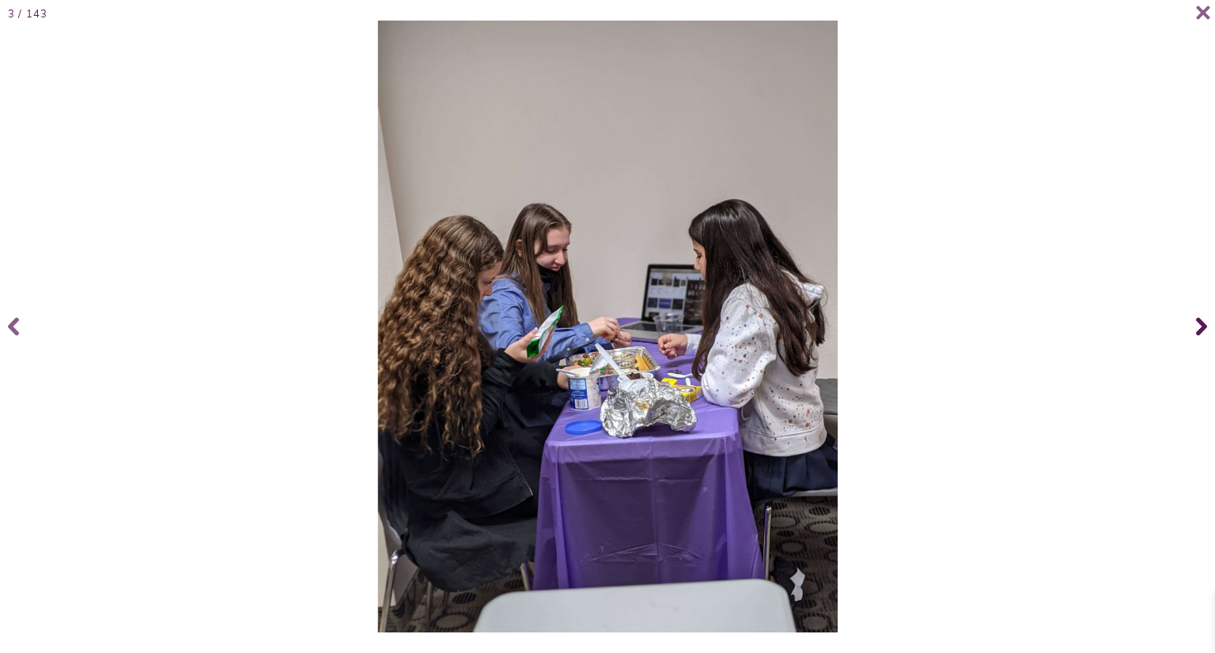
click at [1201, 323] on icon at bounding box center [1201, 327] width 11 height 18
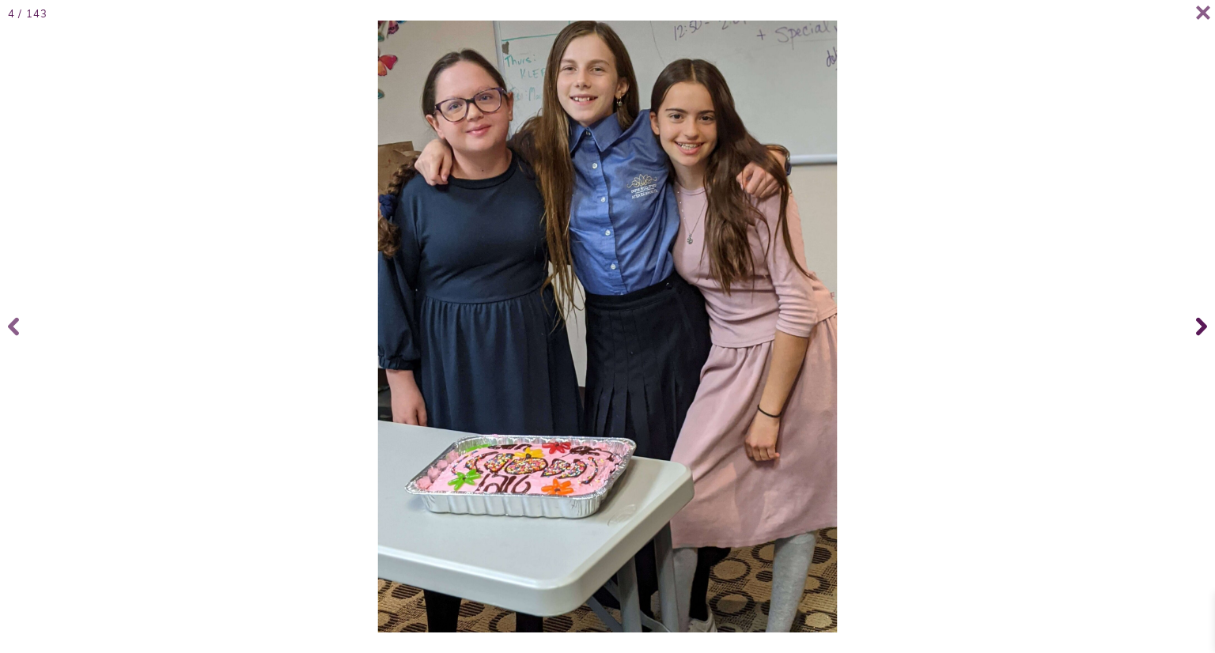
click at [1201, 323] on icon at bounding box center [1201, 327] width 11 height 18
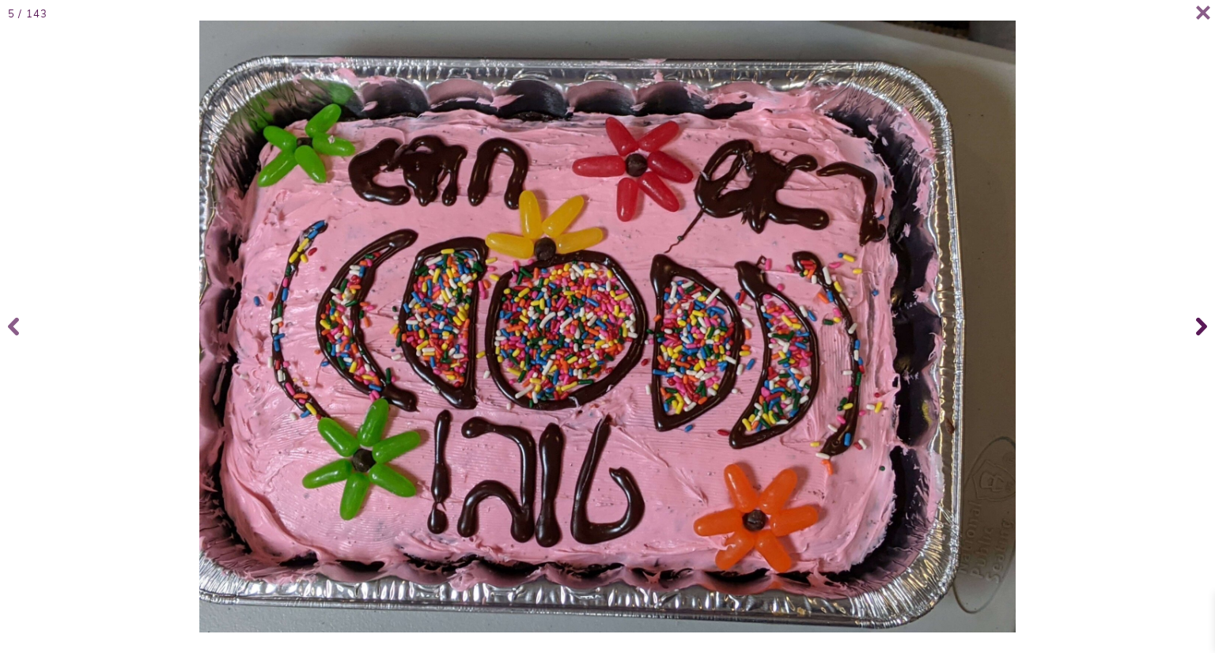
click at [1201, 323] on icon at bounding box center [1201, 327] width 11 height 18
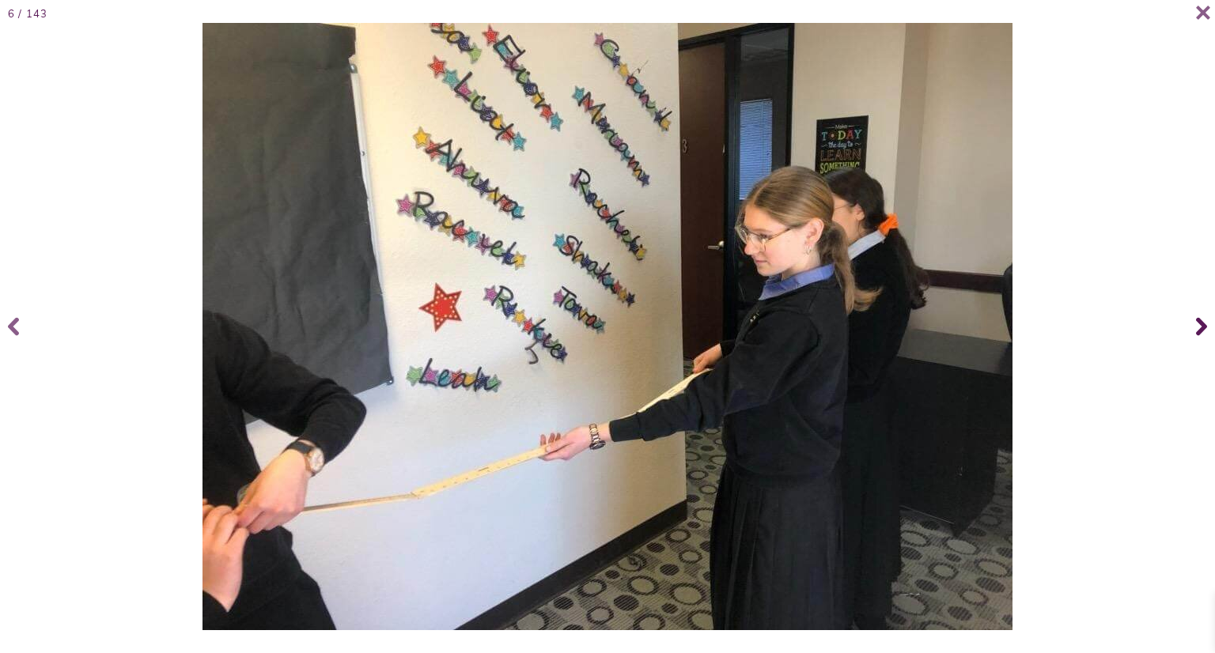
click at [1201, 323] on icon at bounding box center [1201, 327] width 11 height 18
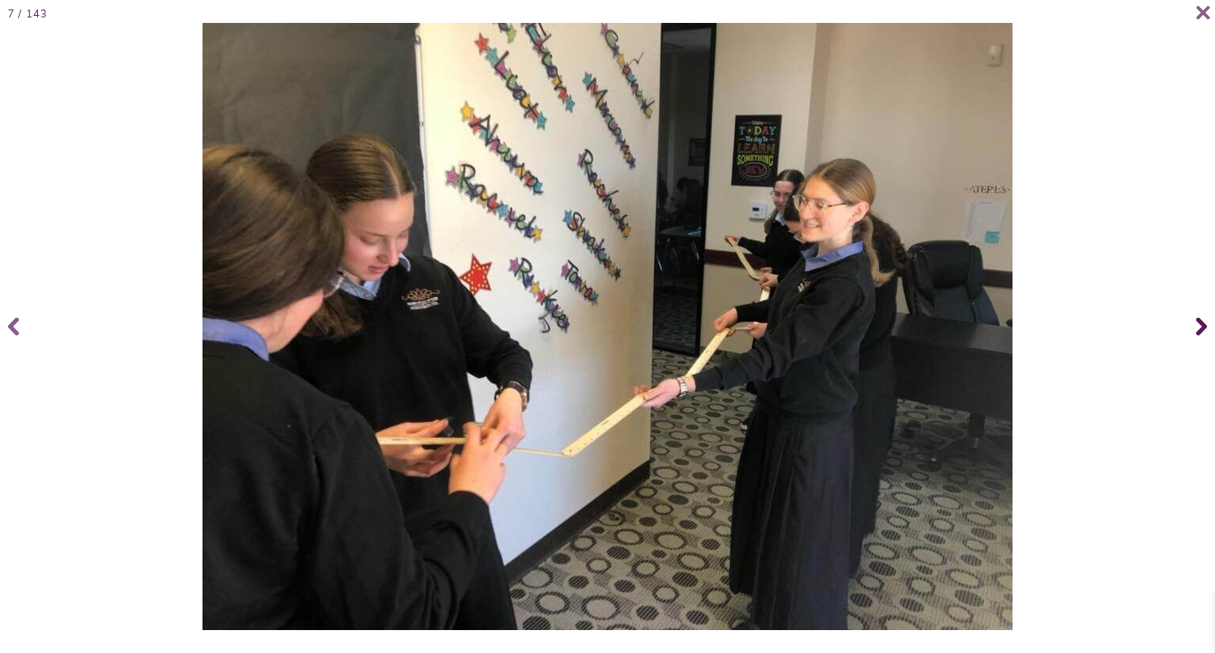
click at [1201, 323] on icon at bounding box center [1201, 327] width 11 height 18
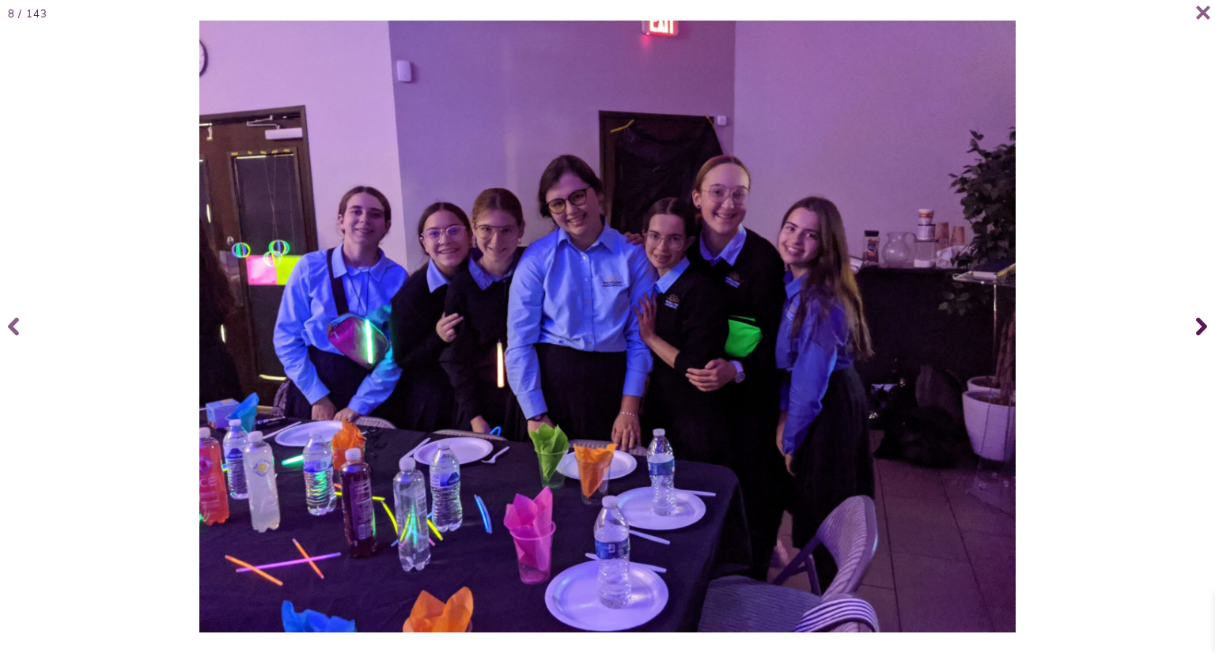
click at [1201, 323] on icon at bounding box center [1201, 327] width 11 height 18
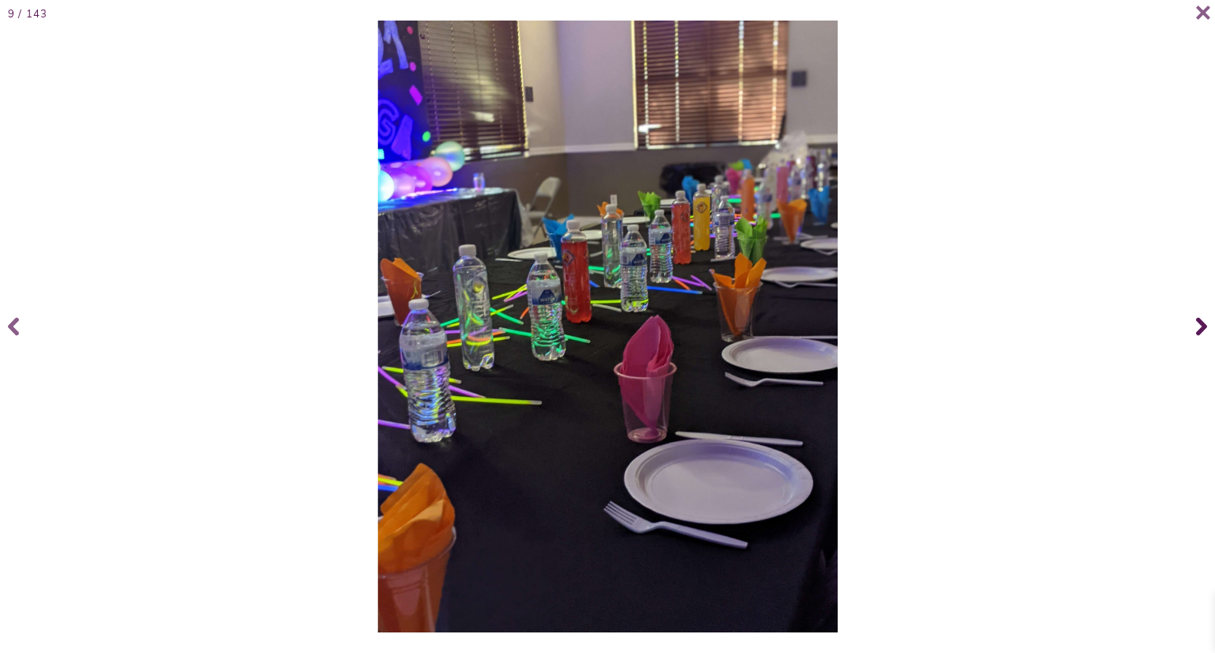
click at [1201, 323] on icon at bounding box center [1201, 327] width 11 height 18
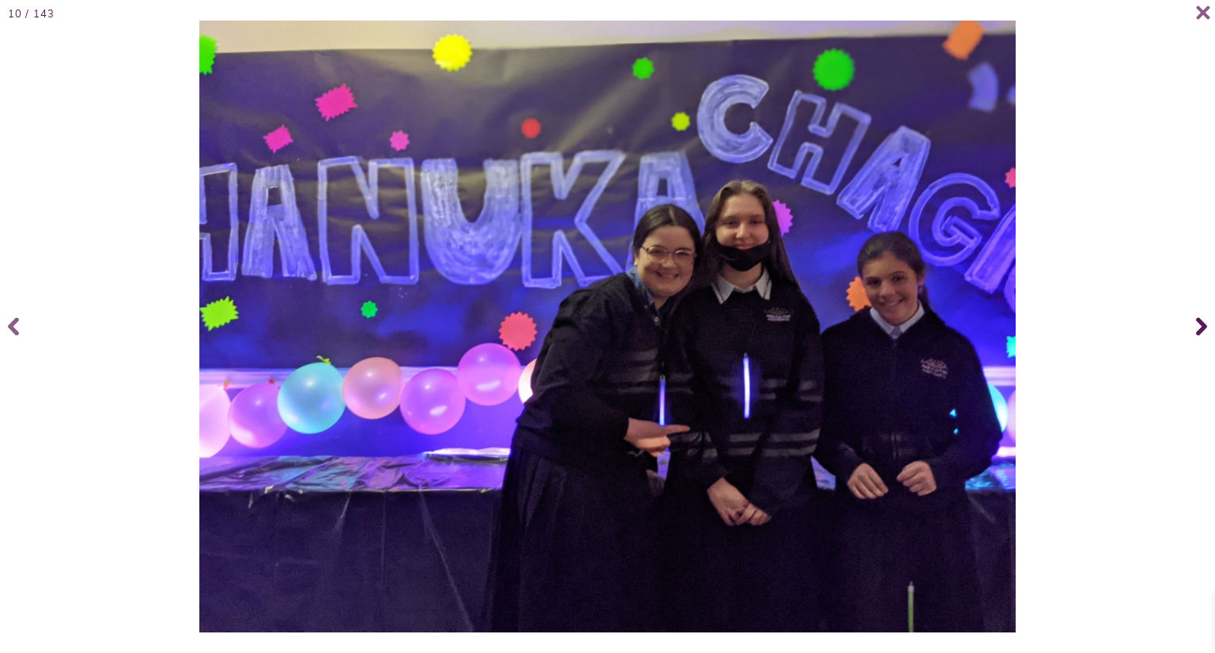
click at [1201, 323] on icon at bounding box center [1201, 327] width 11 height 18
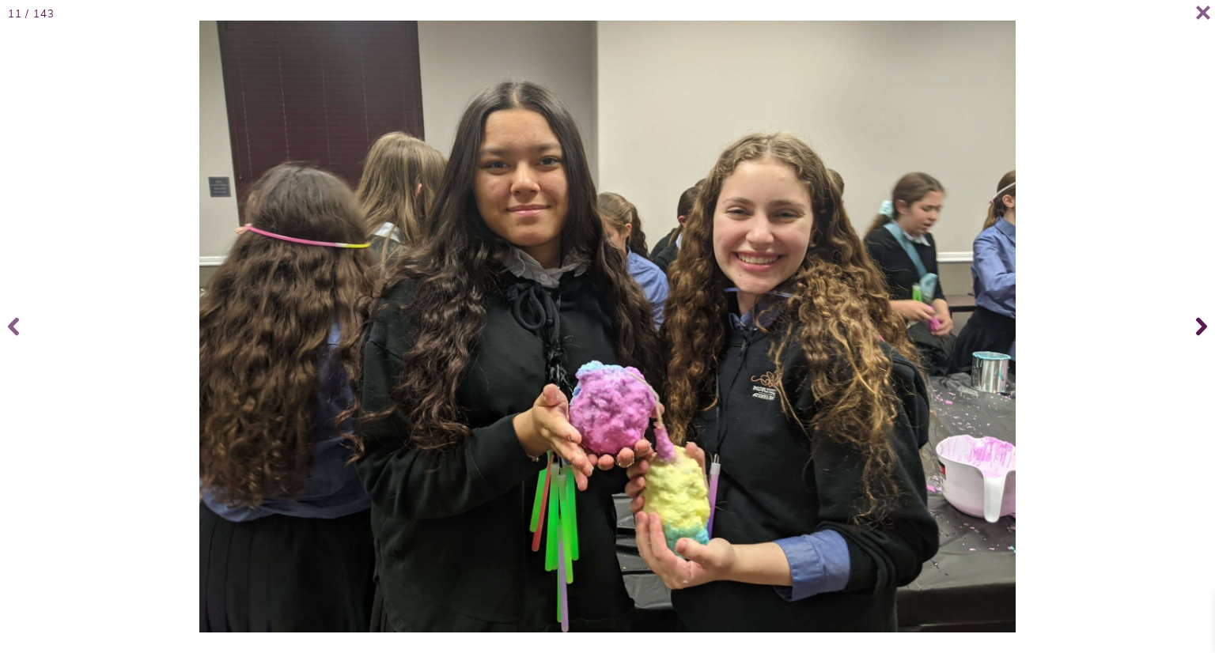
click at [1201, 323] on icon at bounding box center [1201, 327] width 11 height 18
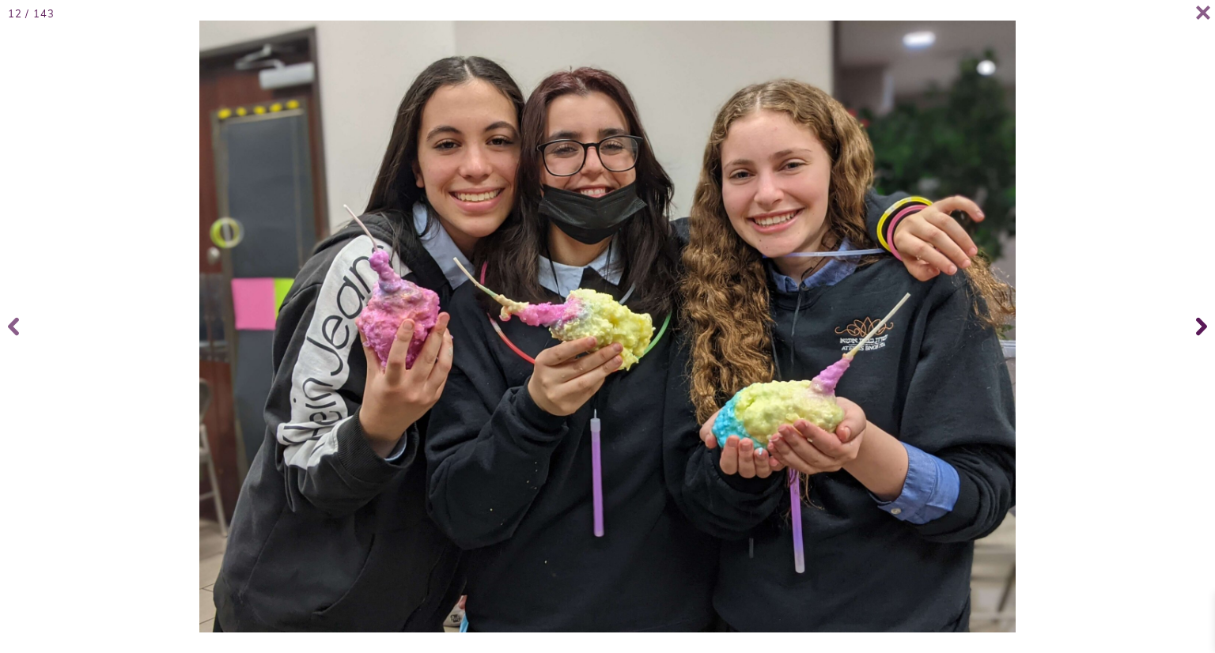
click at [1201, 323] on icon at bounding box center [1201, 327] width 11 height 18
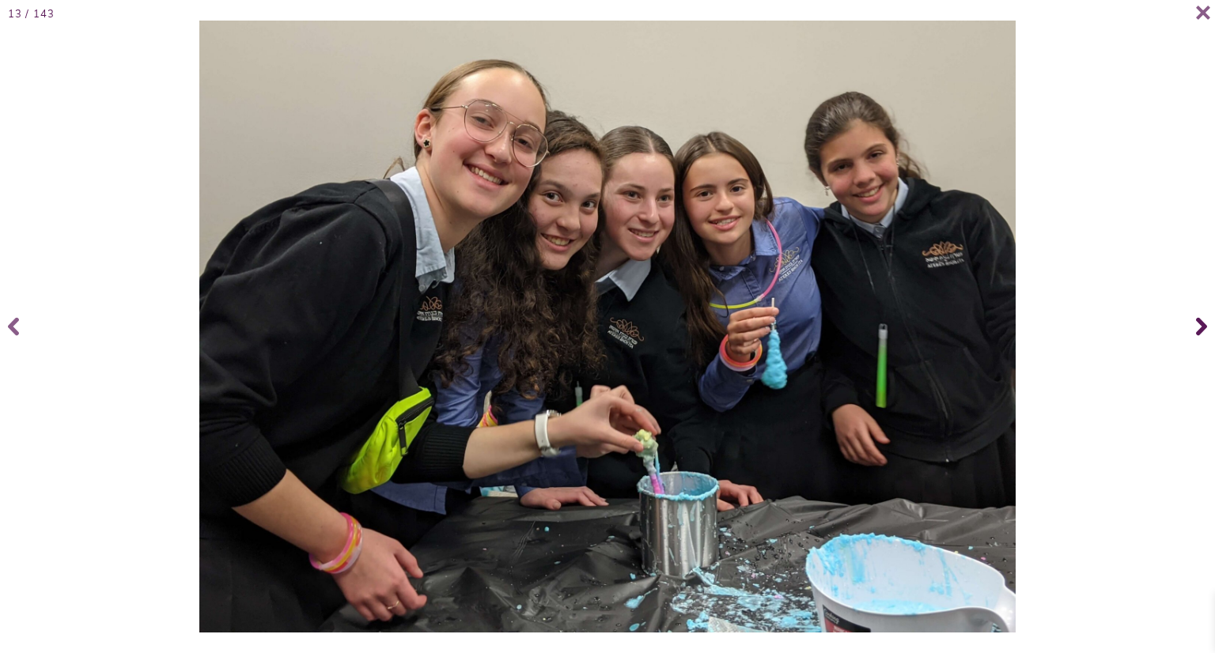
click at [1201, 323] on icon at bounding box center [1201, 327] width 11 height 18
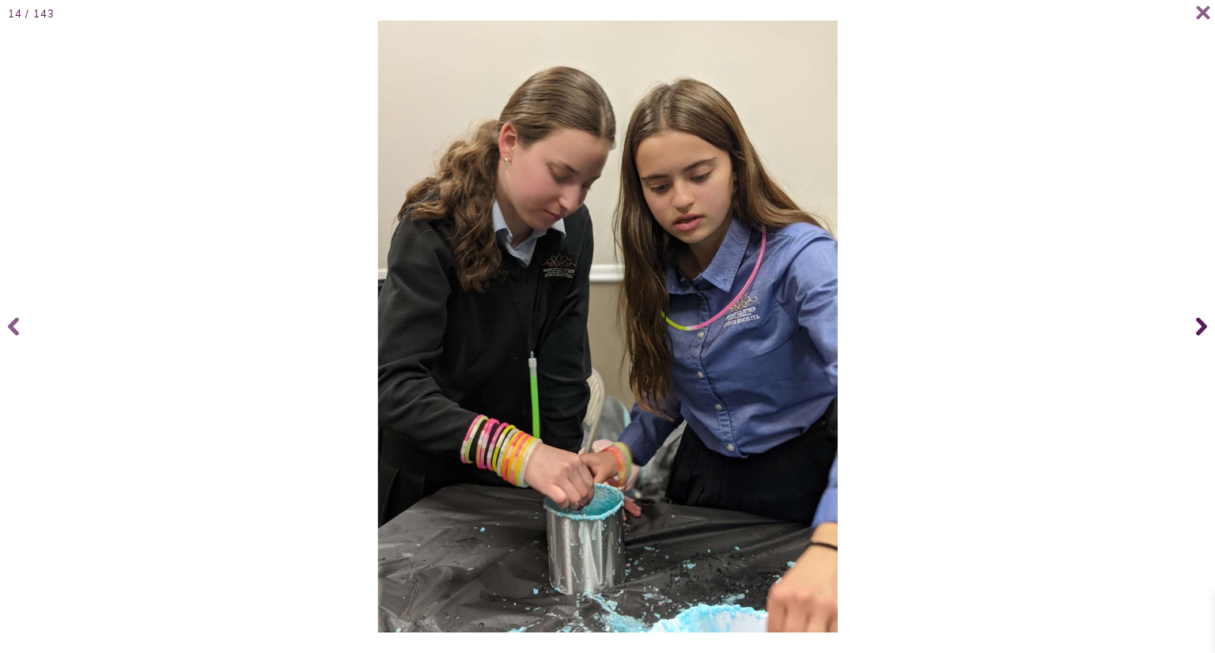
click at [1201, 323] on icon at bounding box center [1201, 327] width 11 height 18
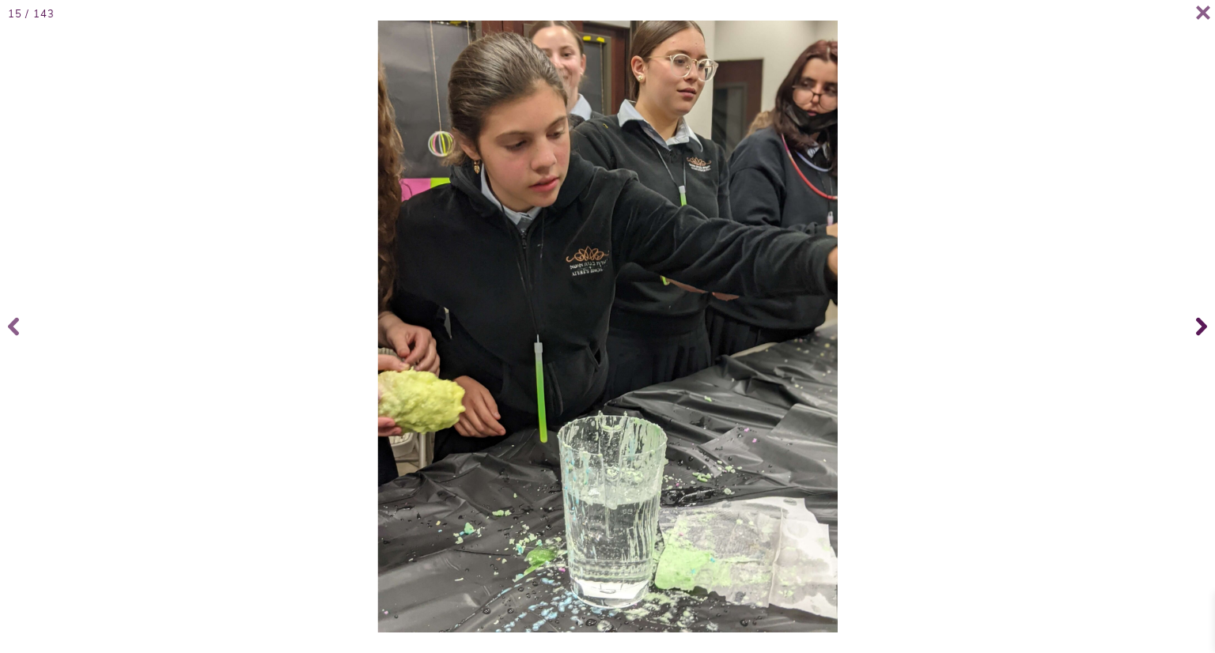
click at [1201, 323] on icon at bounding box center [1201, 327] width 11 height 18
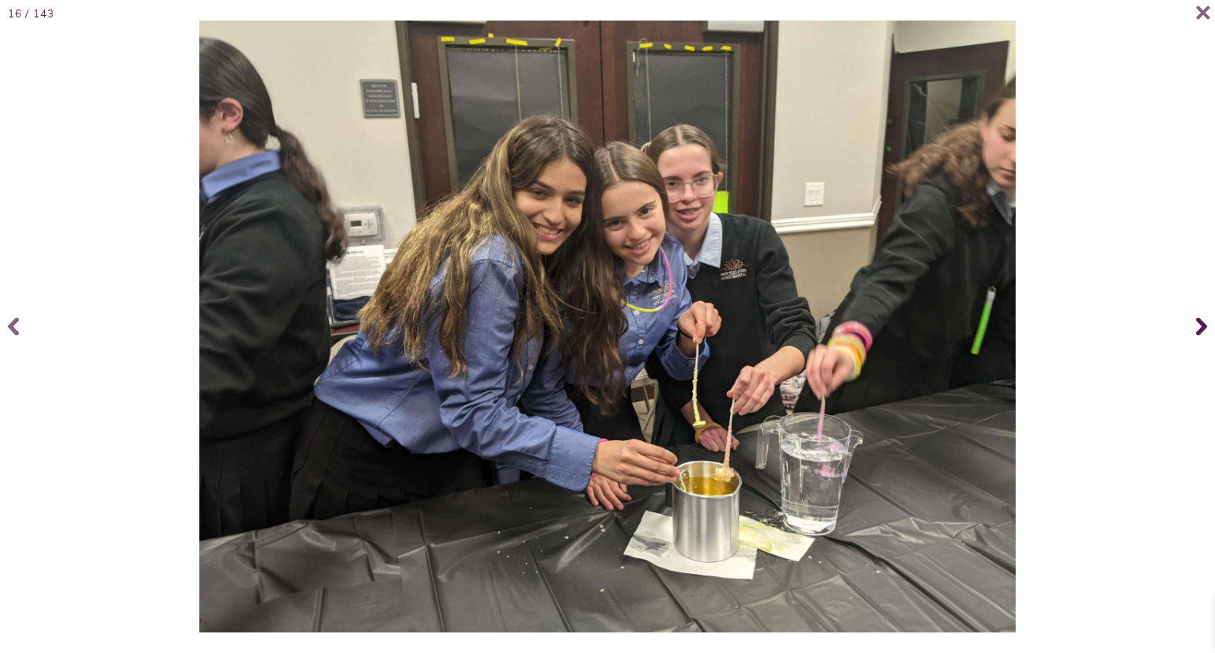
click at [1201, 323] on icon at bounding box center [1201, 327] width 11 height 18
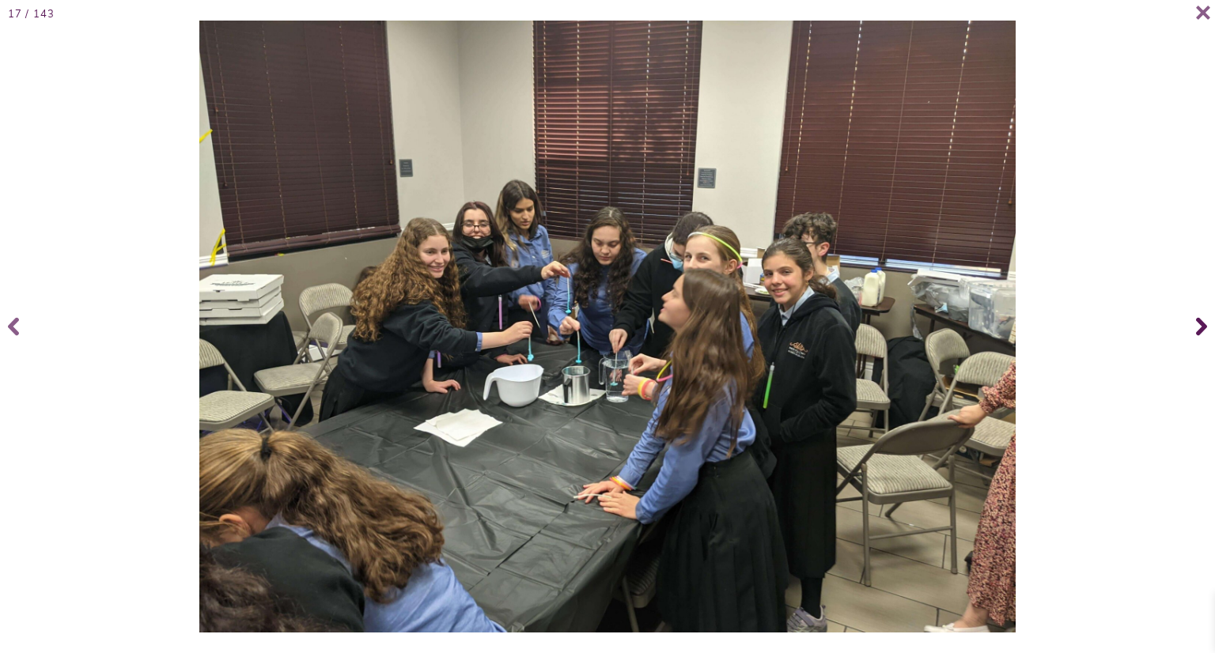
click at [1201, 323] on icon at bounding box center [1201, 327] width 11 height 18
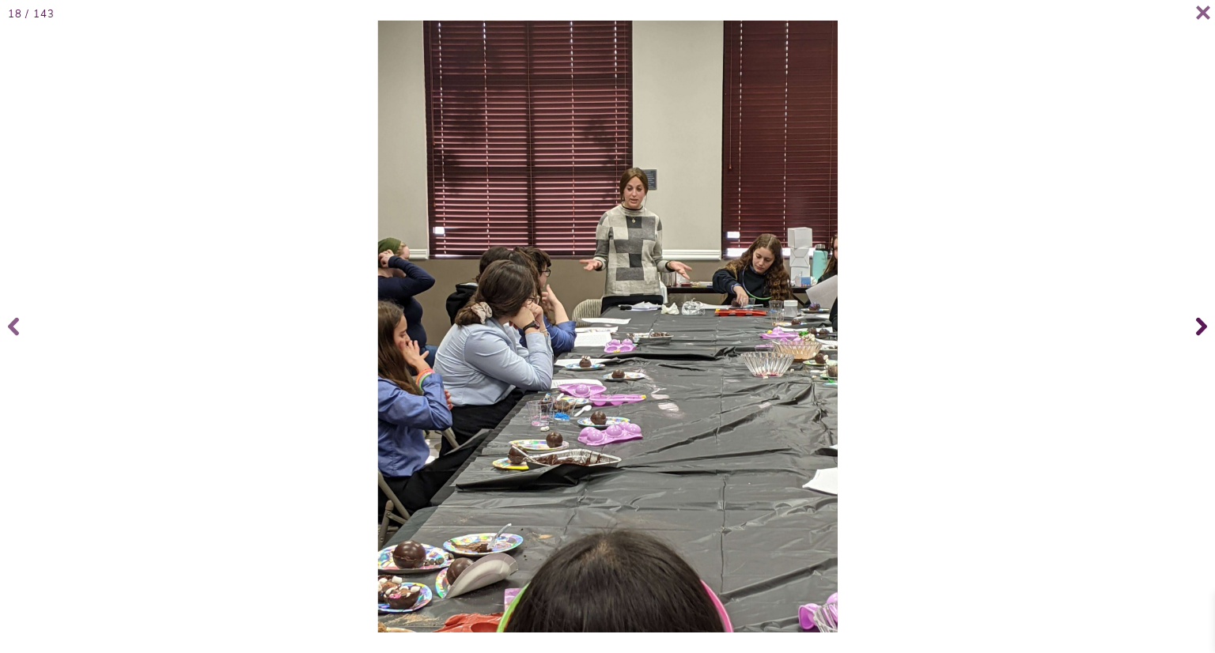
click at [1201, 323] on icon at bounding box center [1201, 327] width 11 height 18
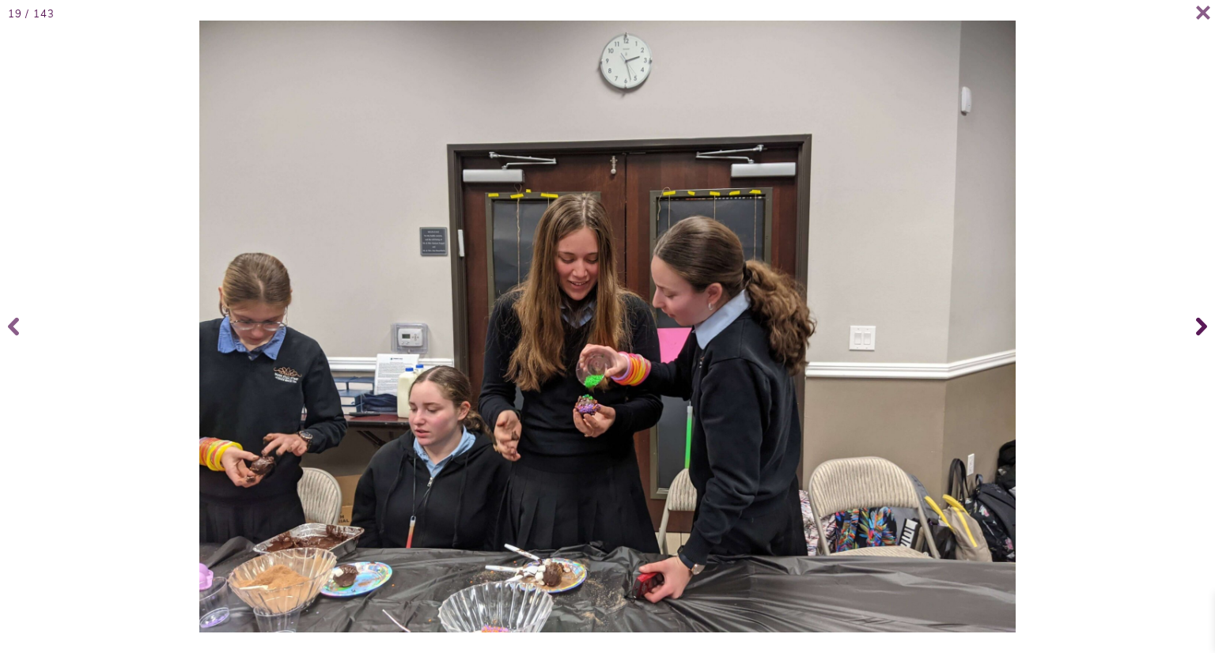
click at [1201, 323] on icon at bounding box center [1201, 327] width 11 height 18
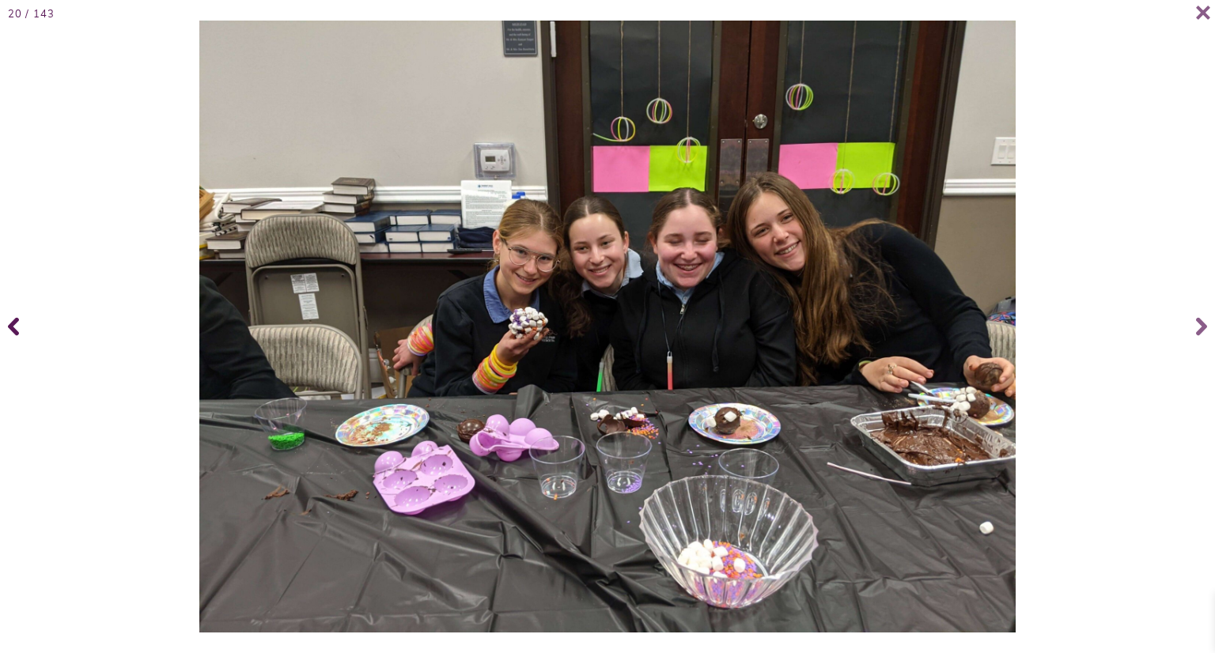
click at [9, 332] on icon at bounding box center [13, 326] width 11 height 63
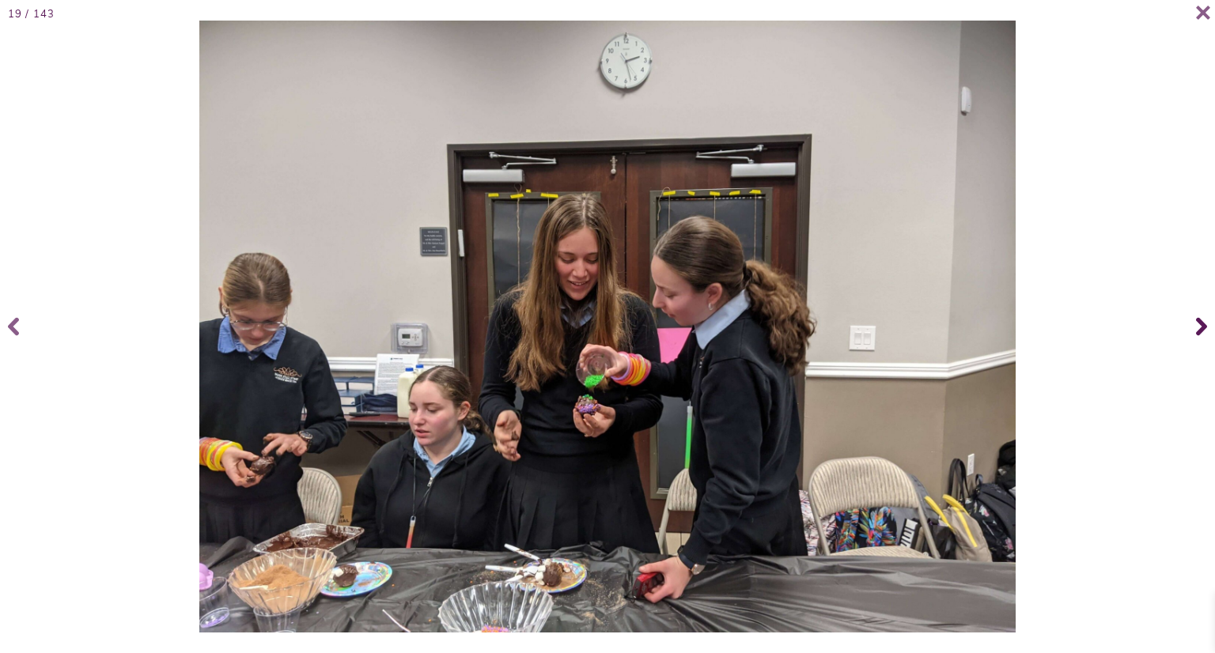
click at [1199, 330] on icon at bounding box center [1201, 327] width 11 height 18
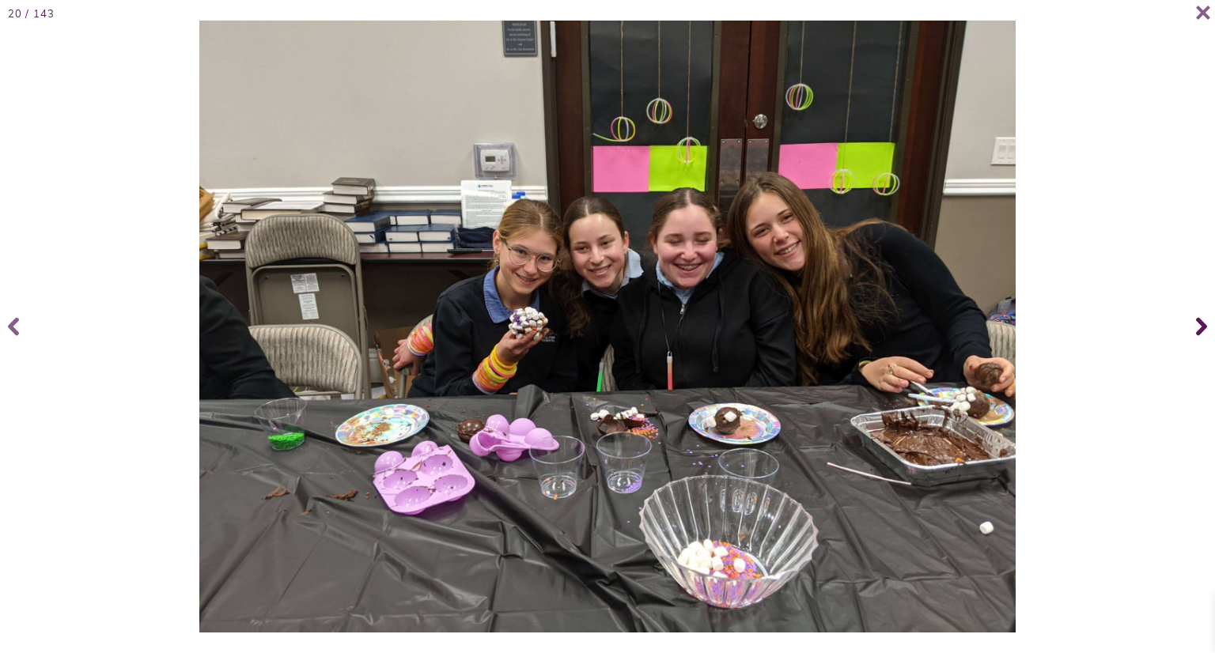
click at [1199, 330] on icon at bounding box center [1201, 327] width 11 height 18
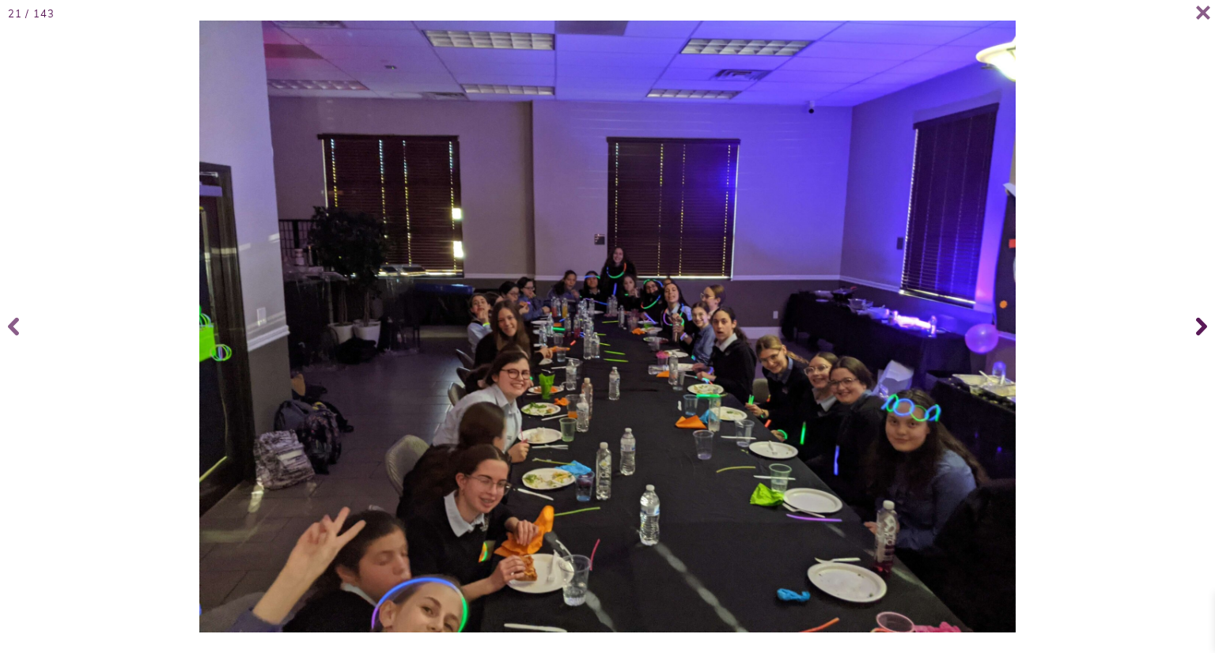
click at [1199, 330] on icon at bounding box center [1201, 327] width 11 height 18
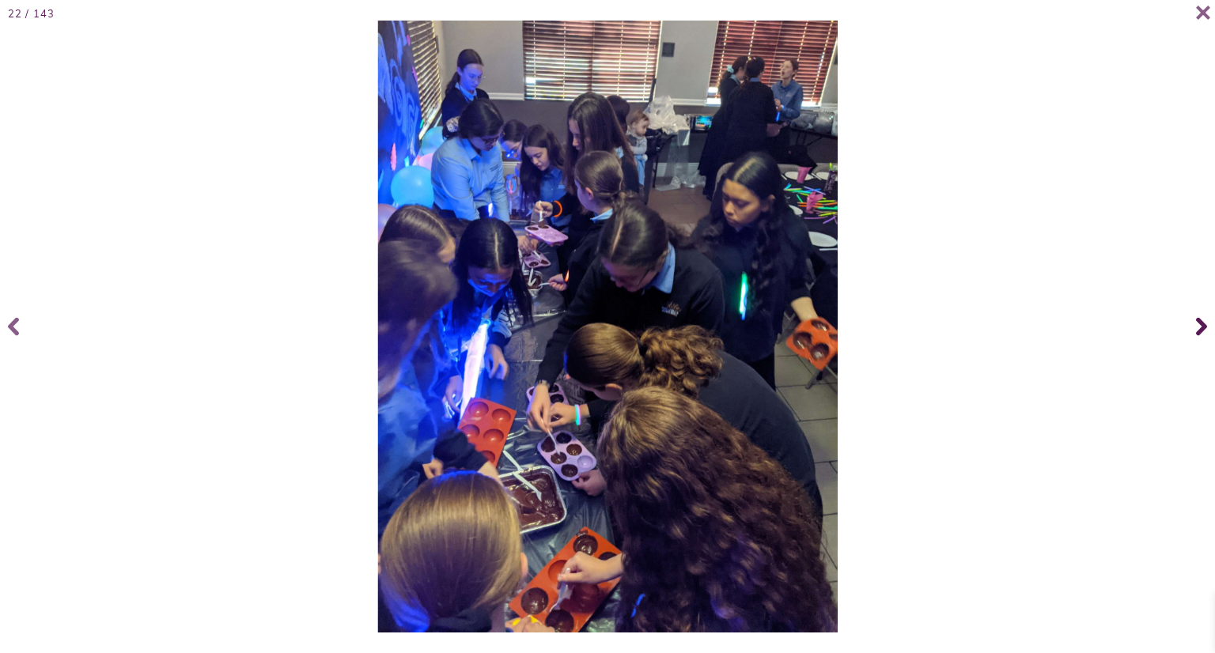
click at [1199, 330] on icon at bounding box center [1201, 327] width 11 height 18
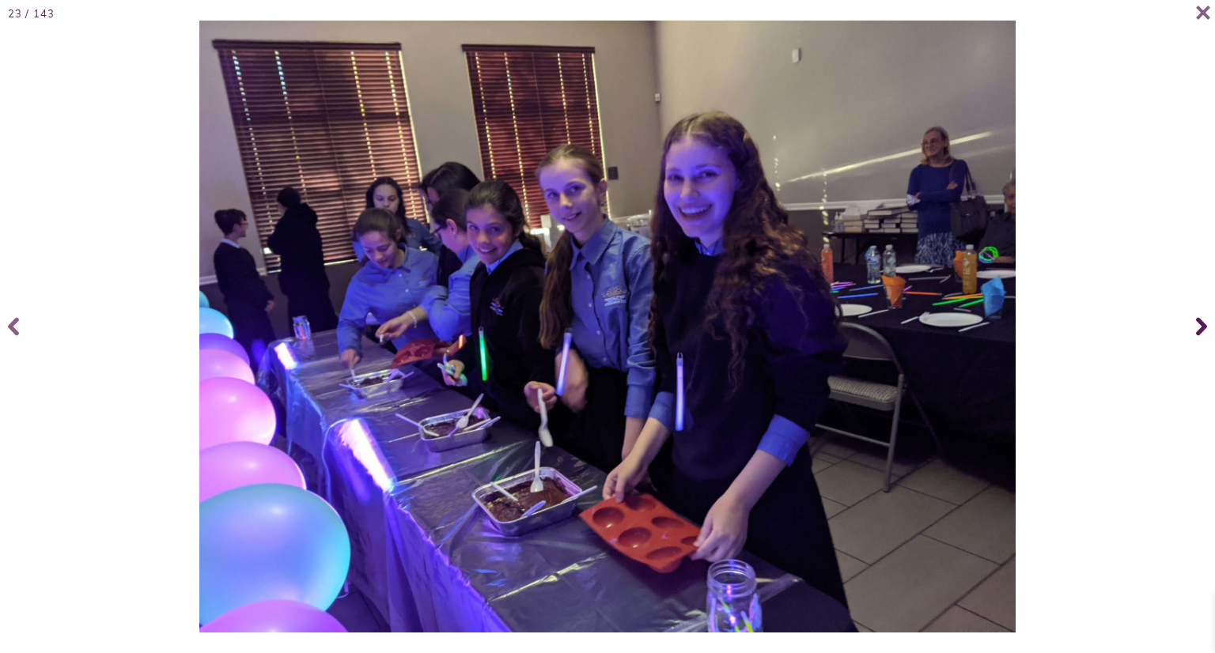
click at [1199, 330] on icon at bounding box center [1201, 327] width 11 height 18
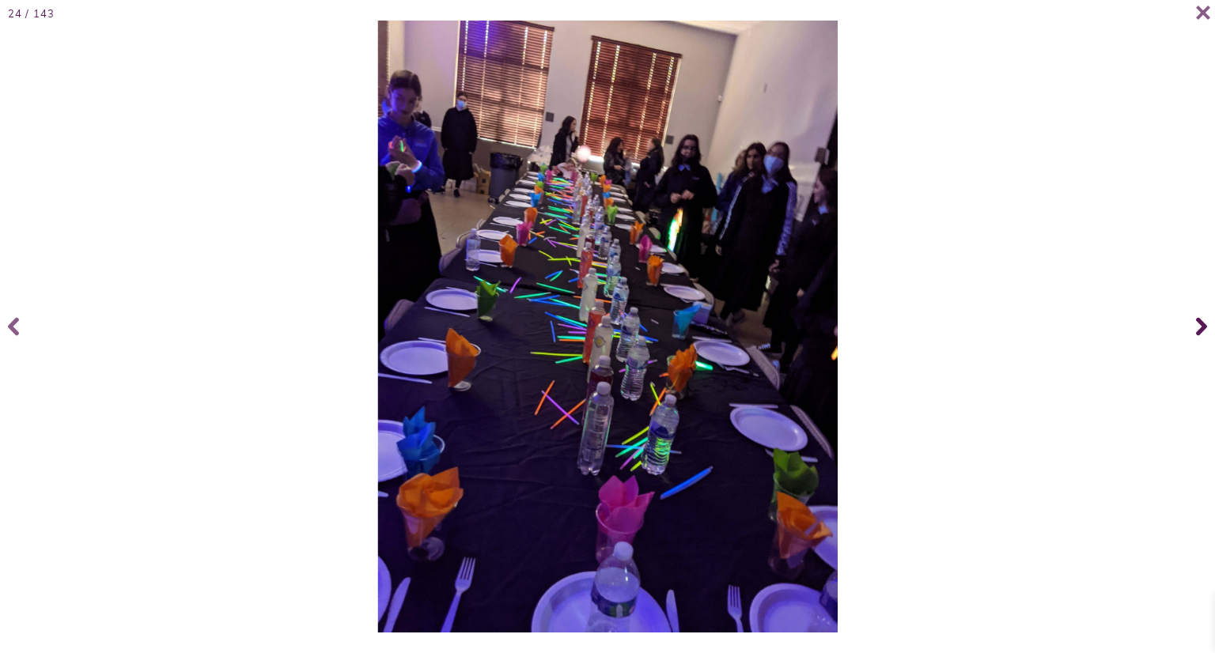
click at [1199, 330] on icon at bounding box center [1201, 327] width 11 height 18
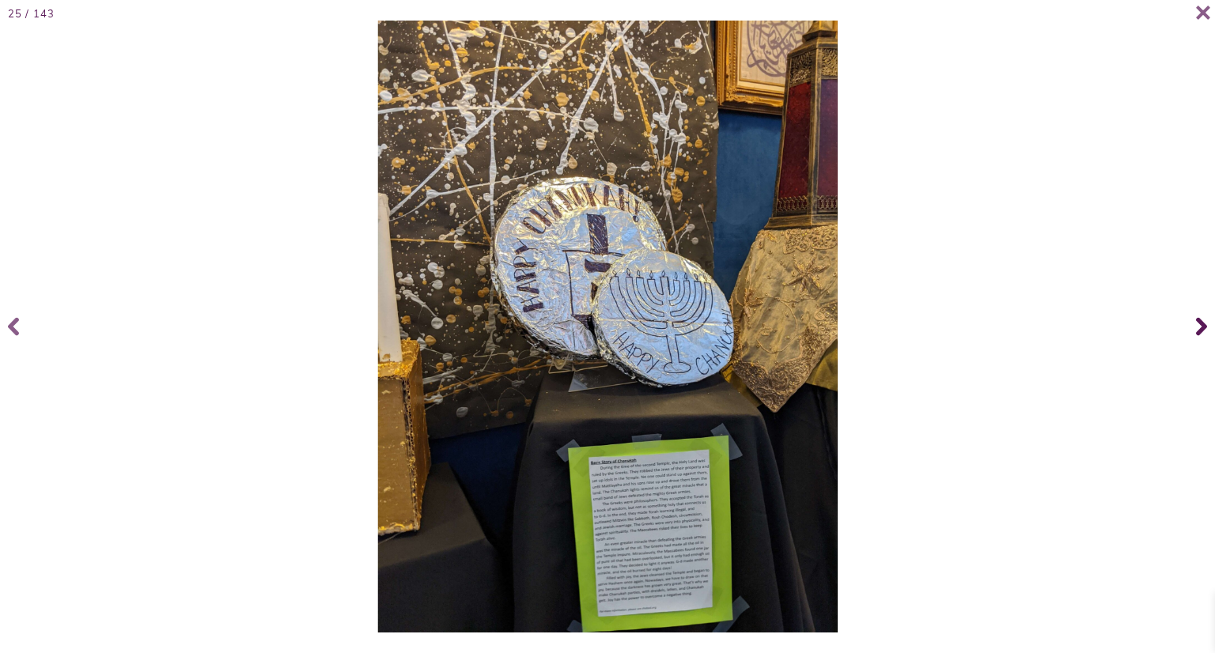
click at [1199, 330] on icon at bounding box center [1201, 327] width 11 height 18
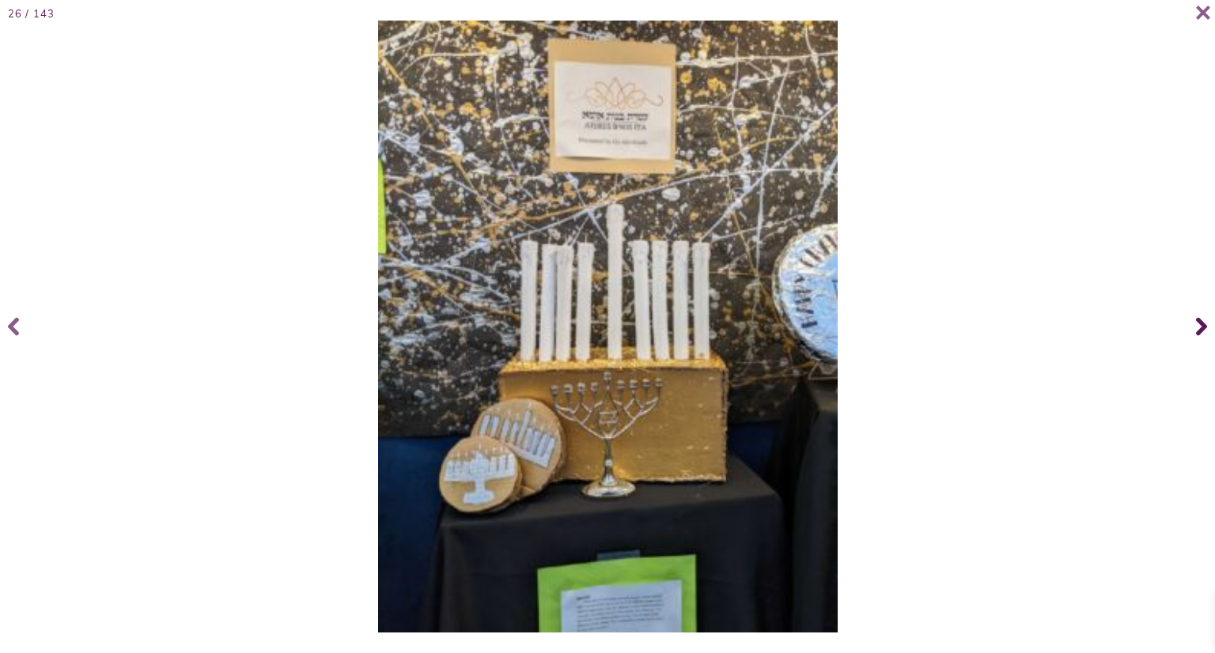
click at [1199, 330] on icon at bounding box center [1201, 327] width 11 height 18
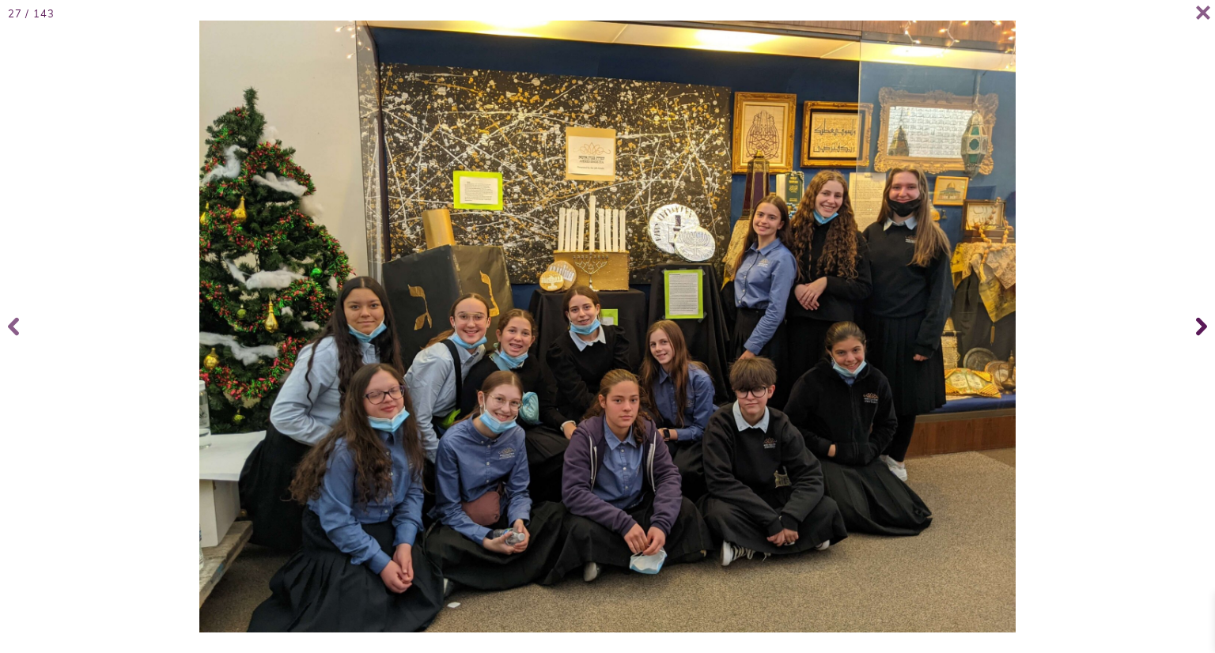
click at [1199, 330] on icon at bounding box center [1201, 327] width 11 height 18
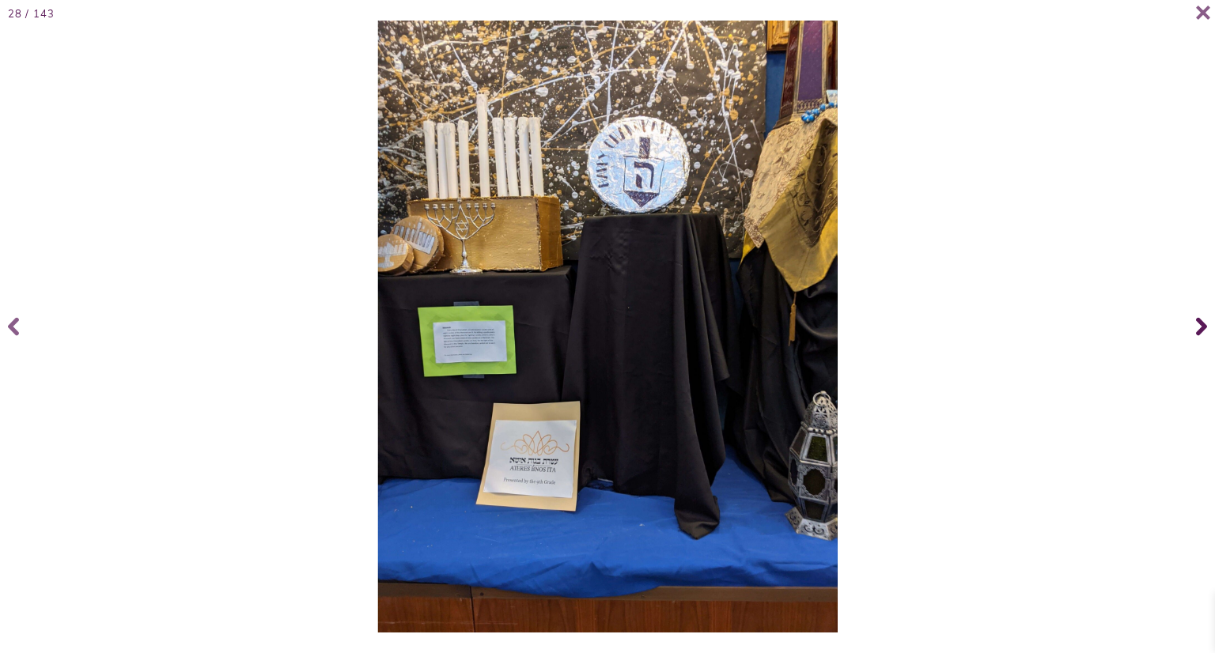
click at [1199, 330] on icon at bounding box center [1201, 327] width 11 height 18
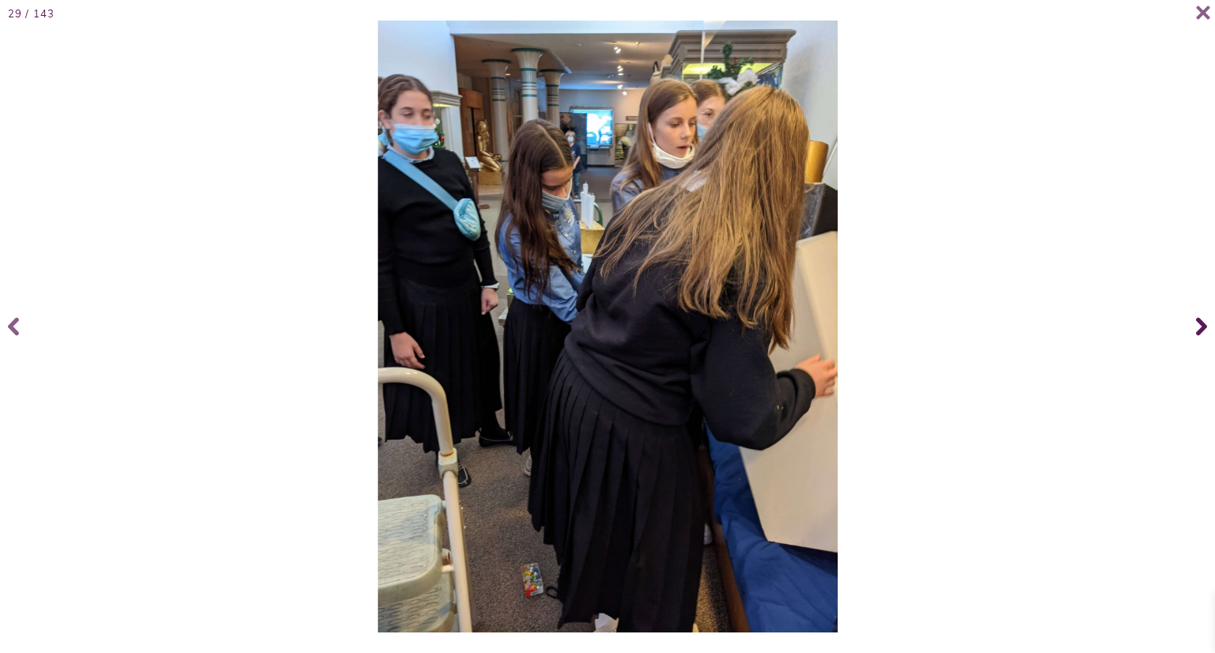
click at [1199, 330] on icon at bounding box center [1201, 327] width 11 height 18
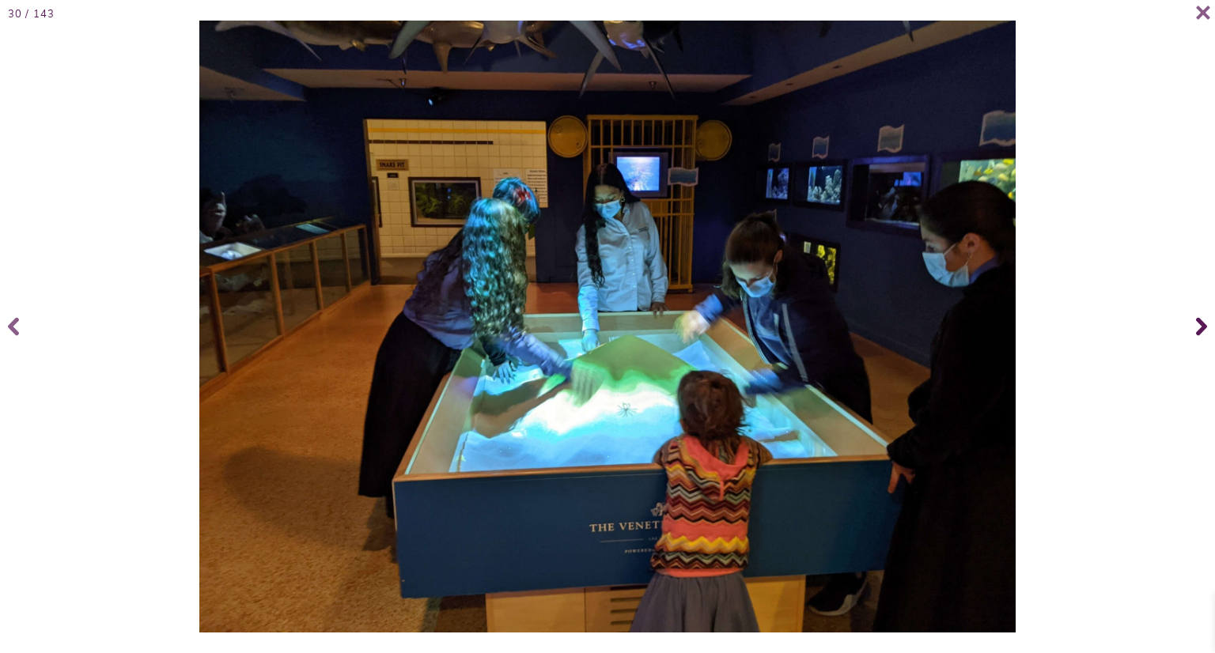
click at [1199, 330] on icon at bounding box center [1201, 327] width 11 height 18
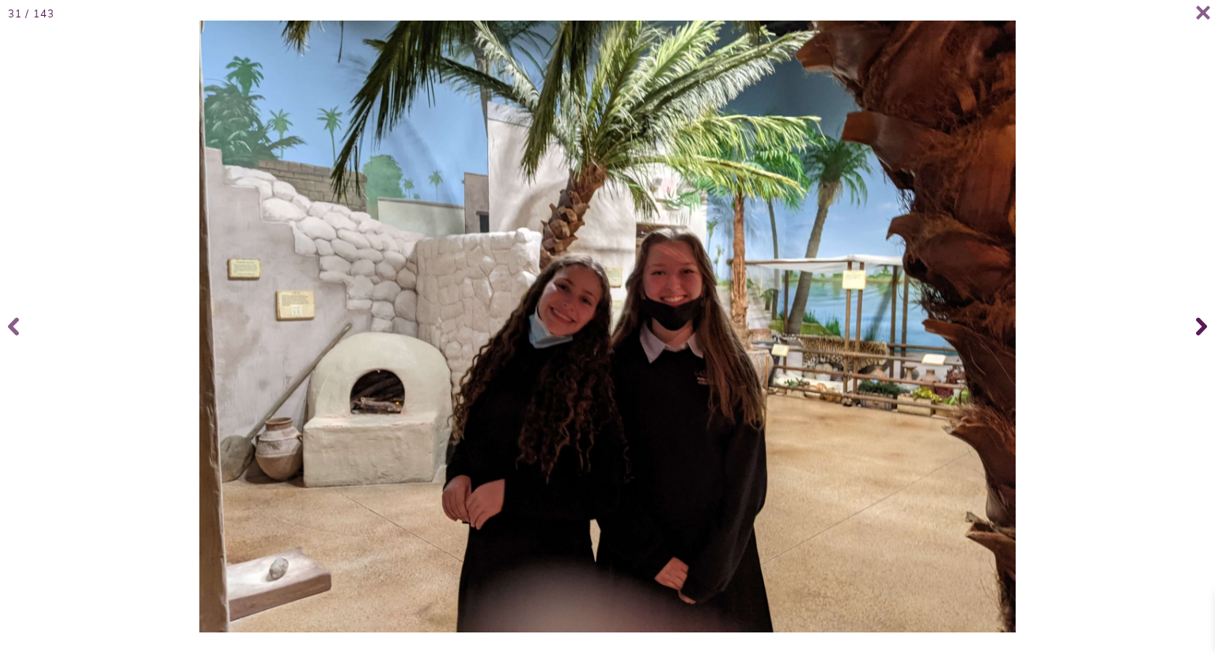
click at [1199, 330] on icon at bounding box center [1201, 327] width 11 height 18
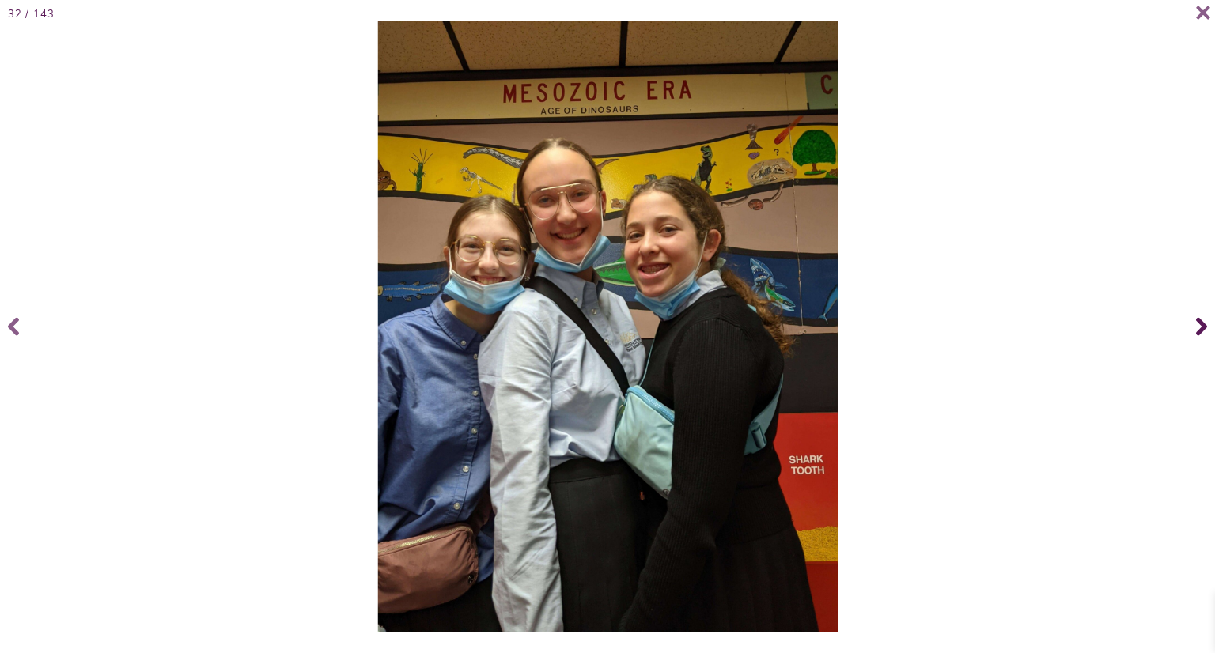
click at [1199, 330] on icon at bounding box center [1201, 327] width 11 height 18
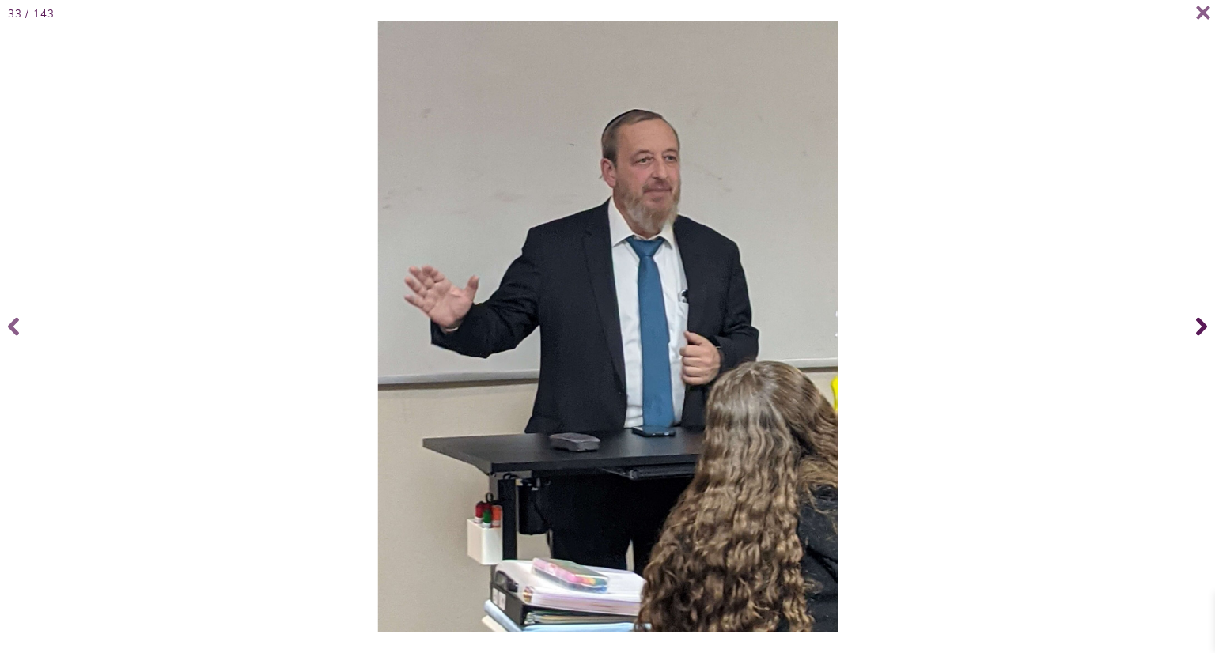
click at [1199, 330] on icon at bounding box center [1201, 327] width 11 height 18
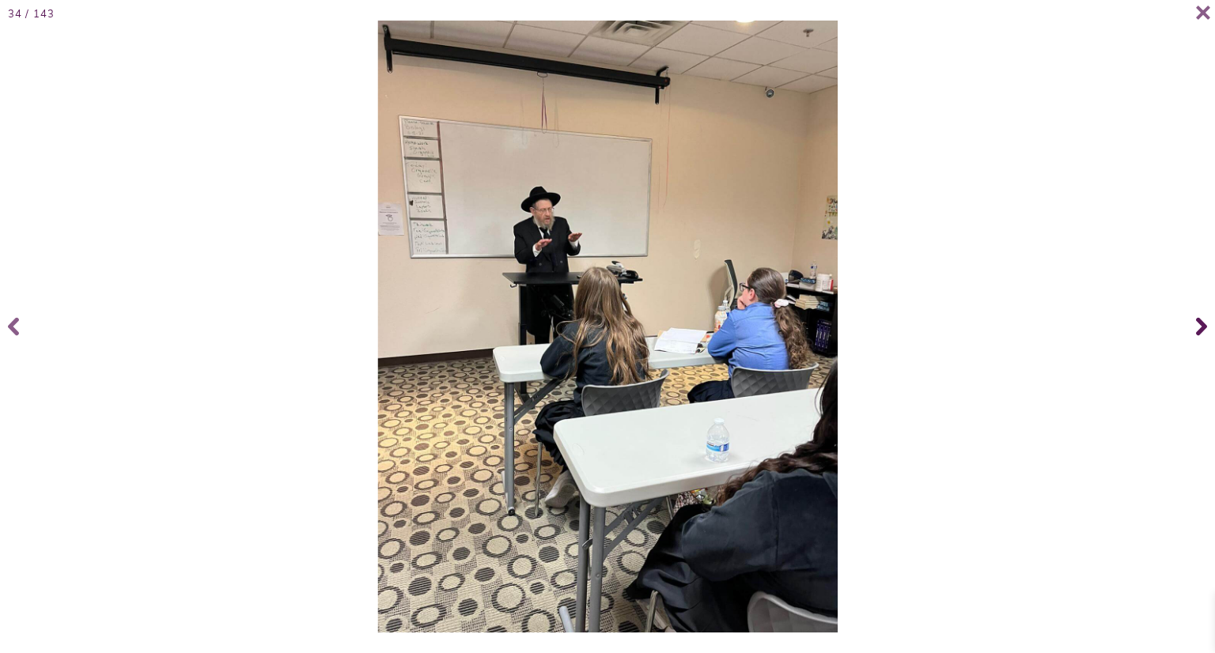
click at [1199, 330] on icon at bounding box center [1201, 327] width 11 height 18
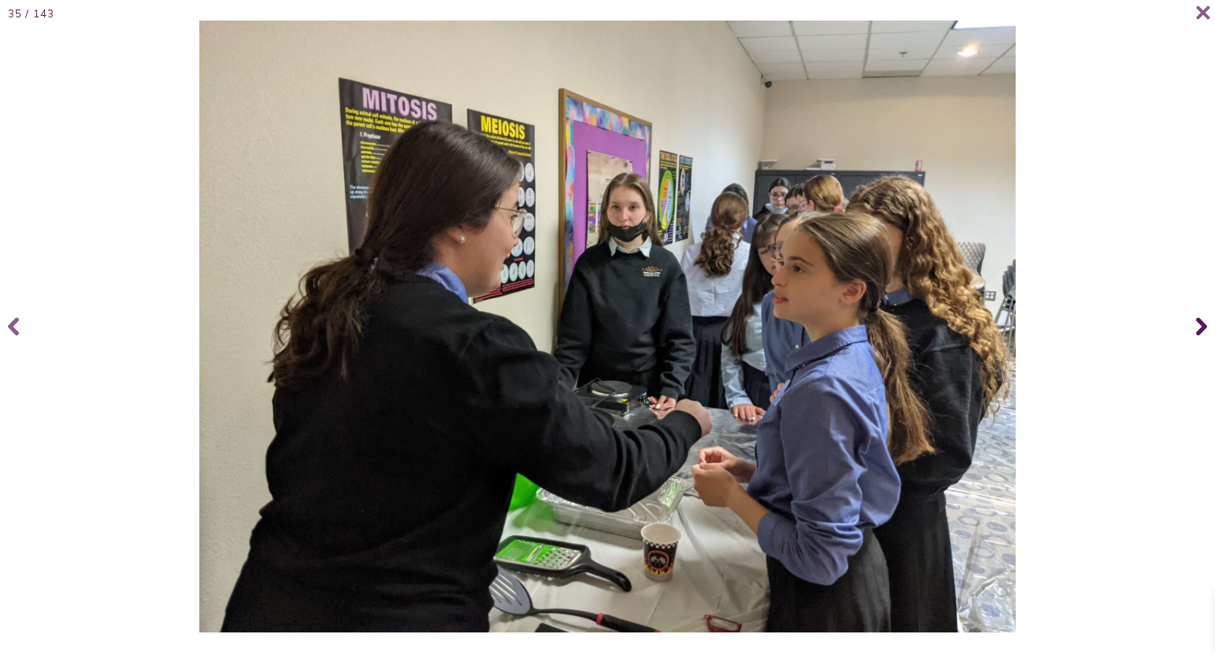
click at [1199, 330] on icon at bounding box center [1201, 327] width 11 height 18
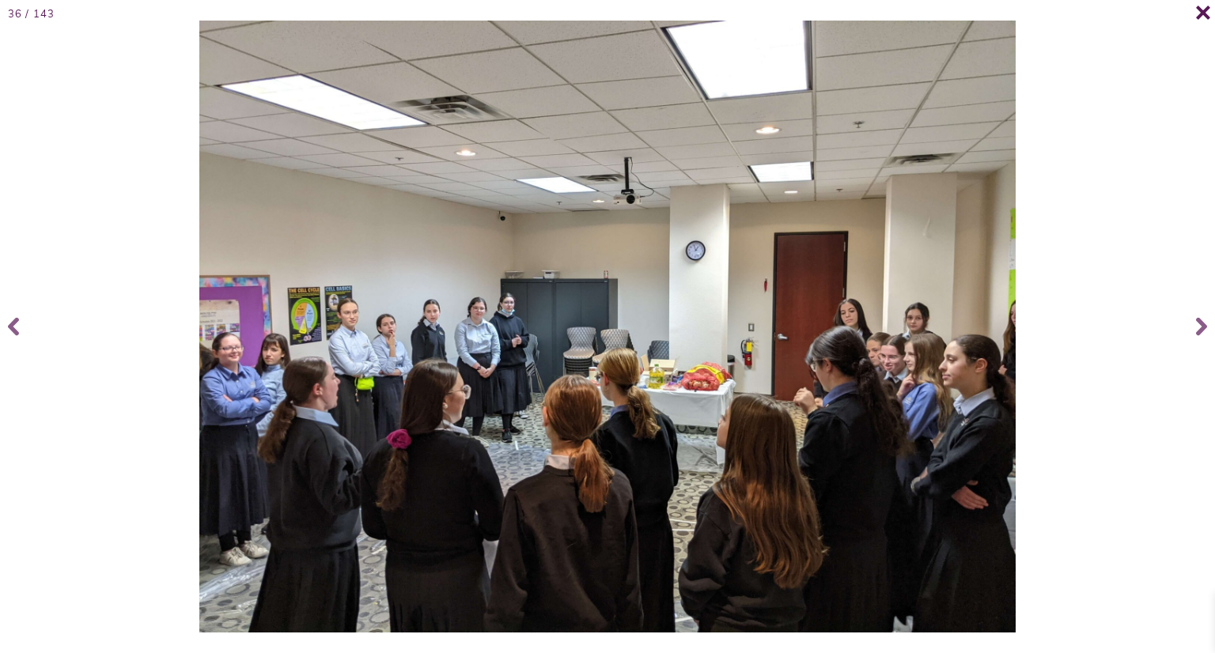
click at [1207, 17] on icon at bounding box center [1203, 12] width 14 height 13
